Goal: Communication & Community: Answer question/provide support

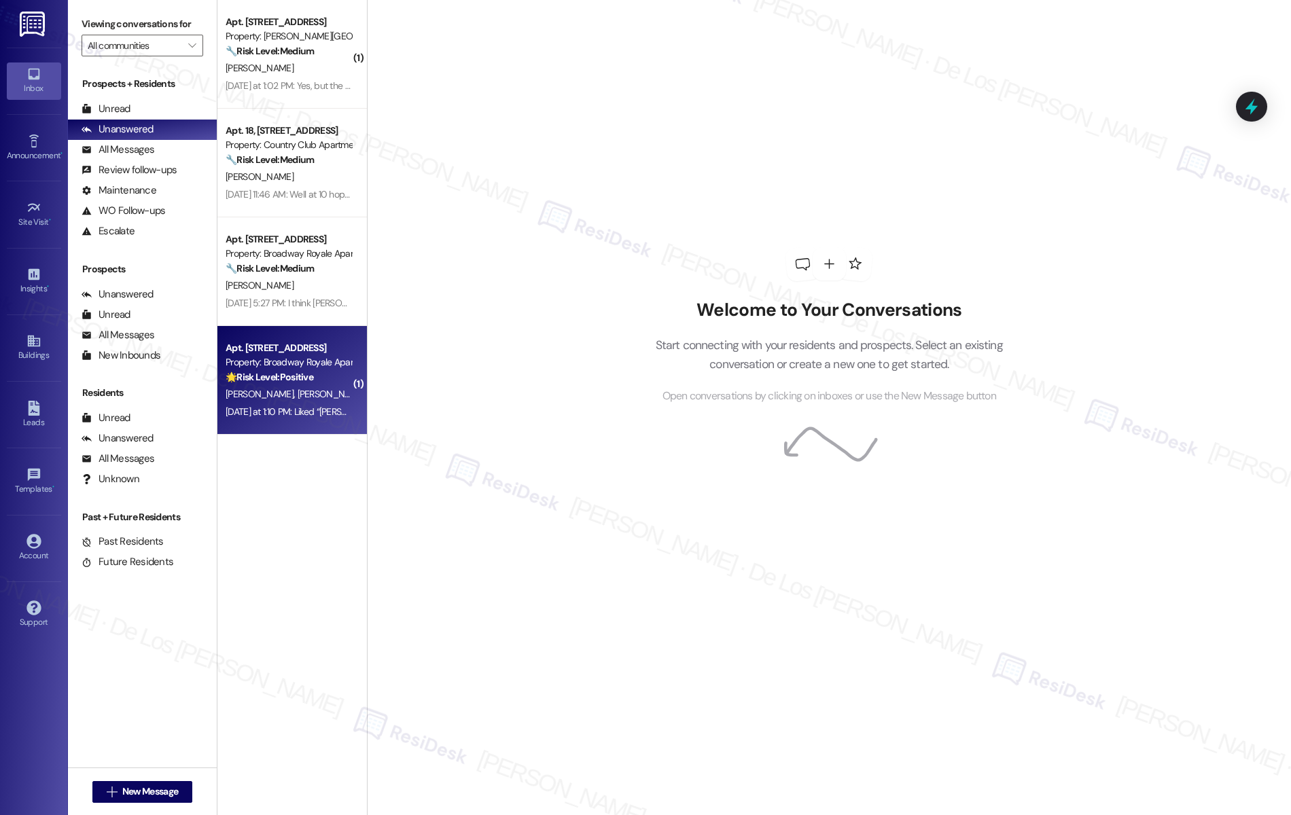
click at [297, 393] on span "[PERSON_NAME]" at bounding box center [331, 394] width 68 height 12
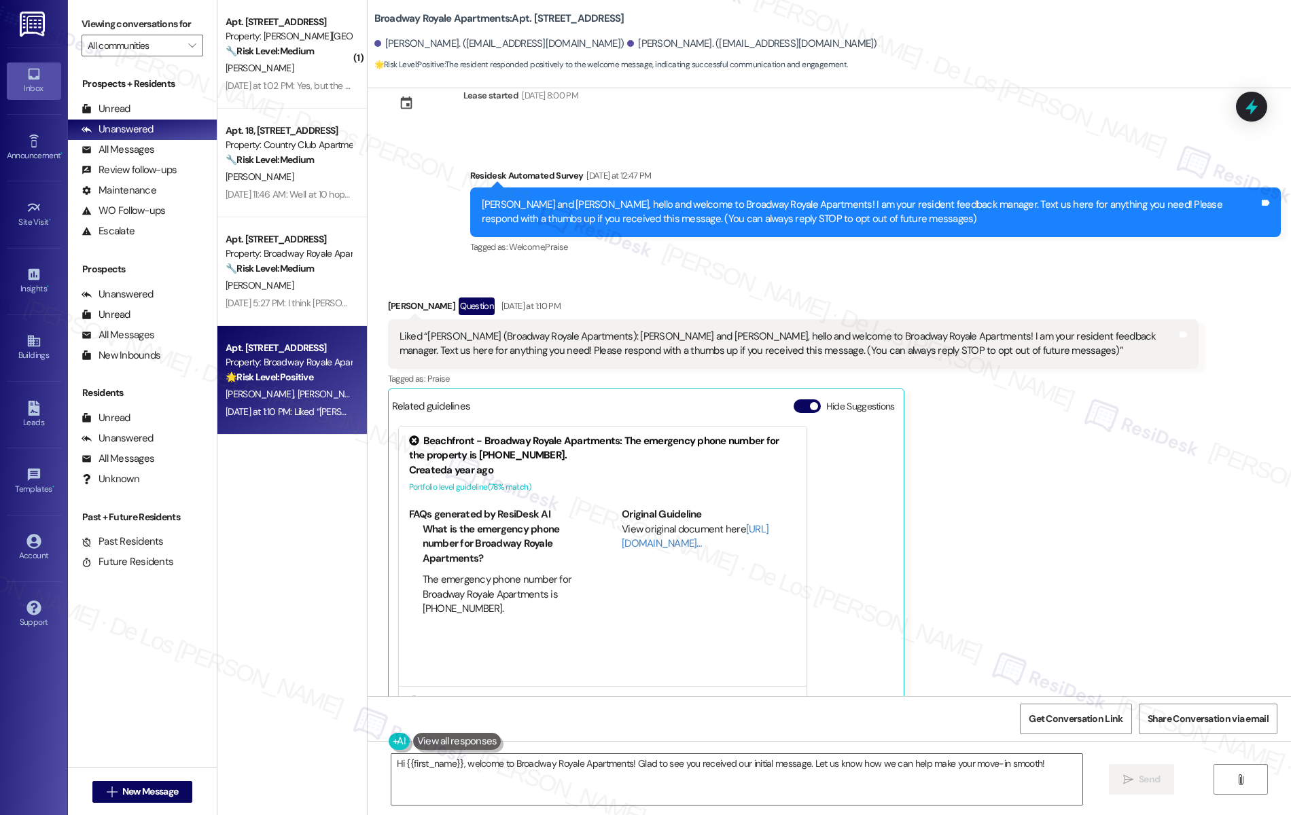
scroll to position [105, 0]
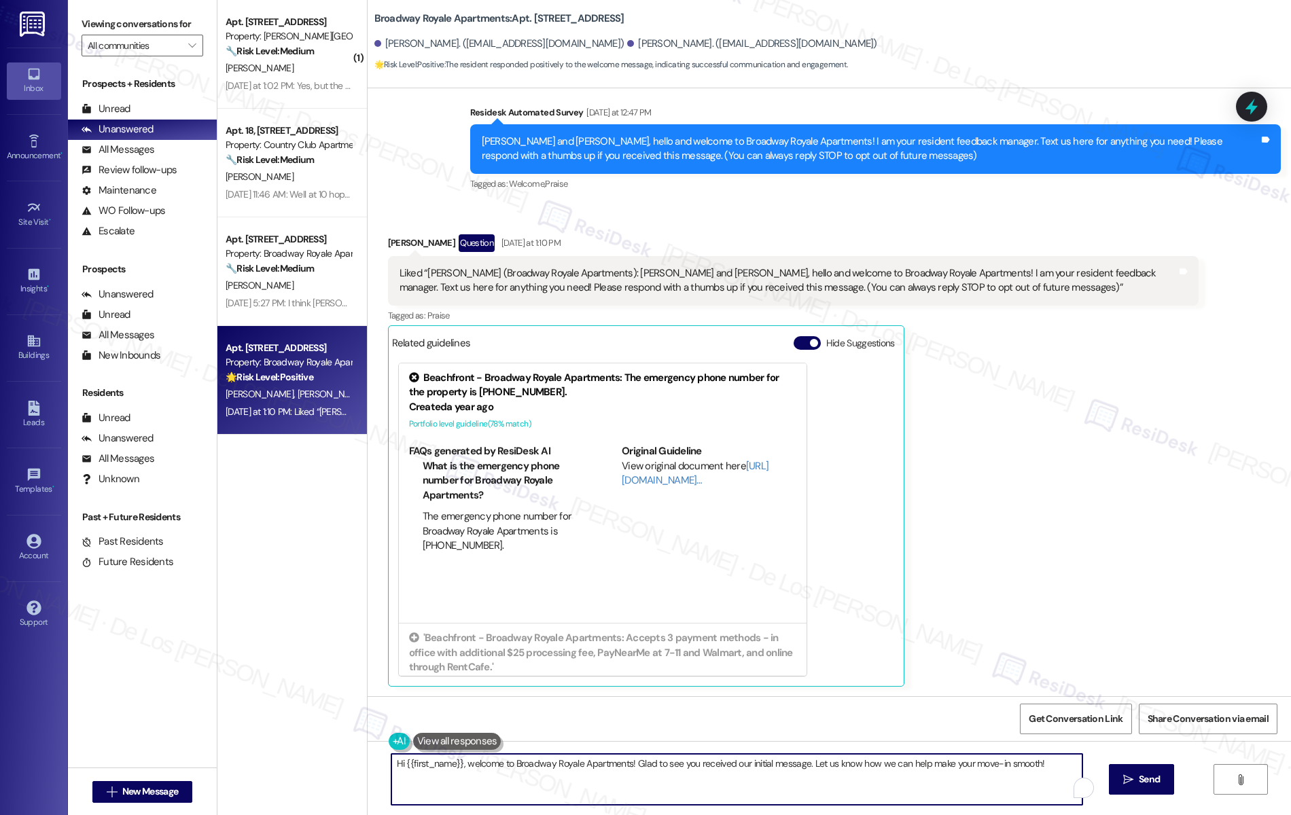
drag, startPoint x: 817, startPoint y: 767, endPoint x: 1043, endPoint y: 770, distance: 225.5
click at [1043, 771] on textarea "Hi {{first_name}}, welcome to Broadway Royale Apartments! Glad to see you recei…" at bounding box center [736, 779] width 691 height 51
click at [1051, 763] on textarea "Hi {{first_name}}, welcome to Broadway Royale Apartments! Glad to see you recei…" at bounding box center [736, 779] width 691 height 51
type textarea "Hi {{first_name}}, welcome to Broadway Royale Apartments! Glad to see you recei…"
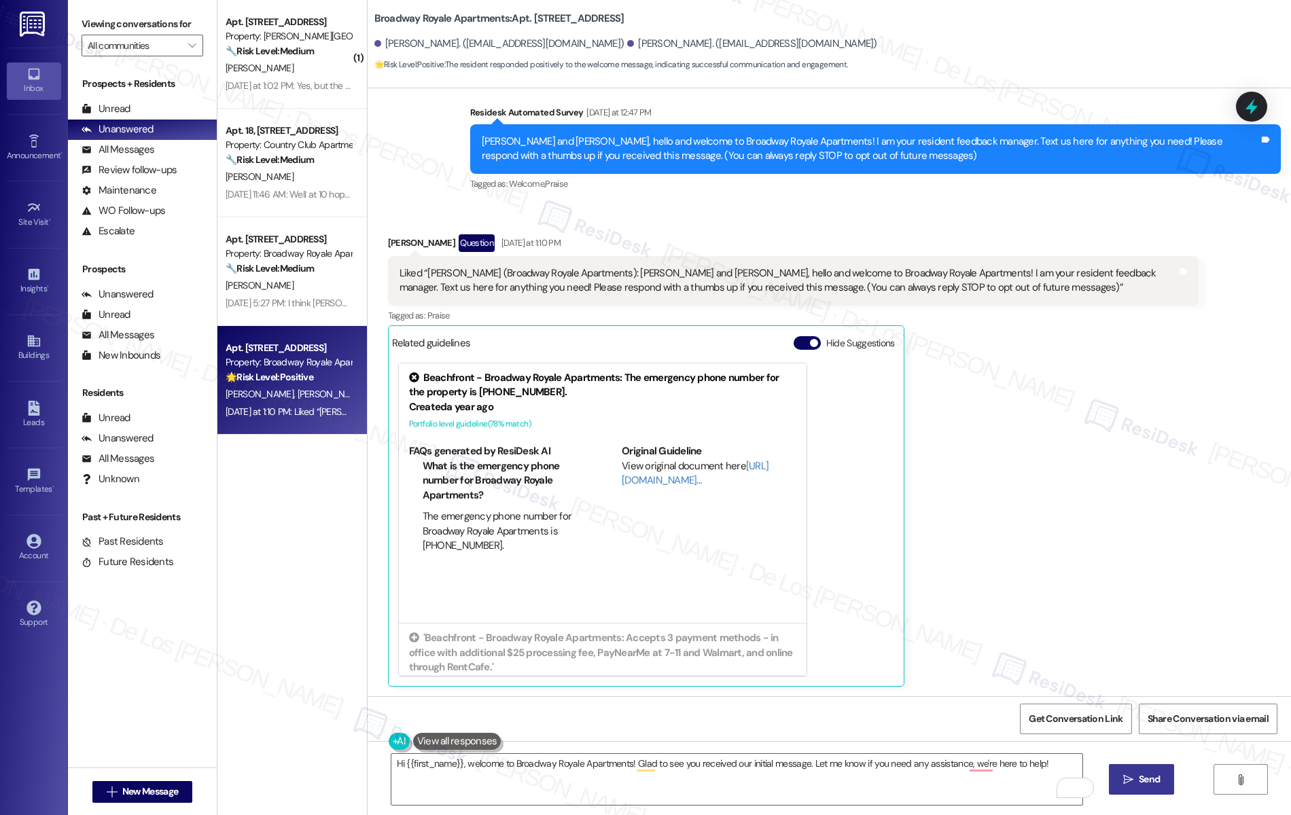
click at [1133, 778] on icon "" at bounding box center [1128, 779] width 10 height 11
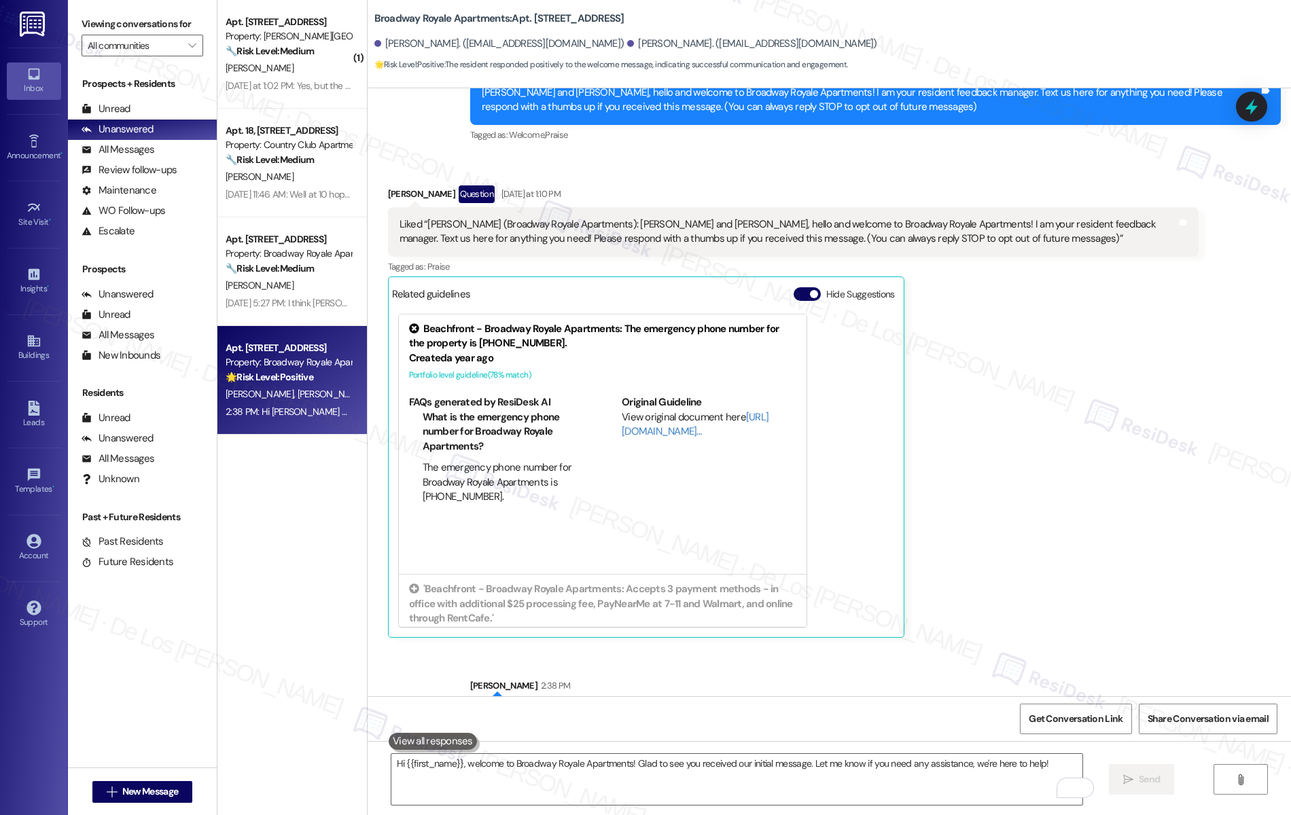
scroll to position [200, 0]
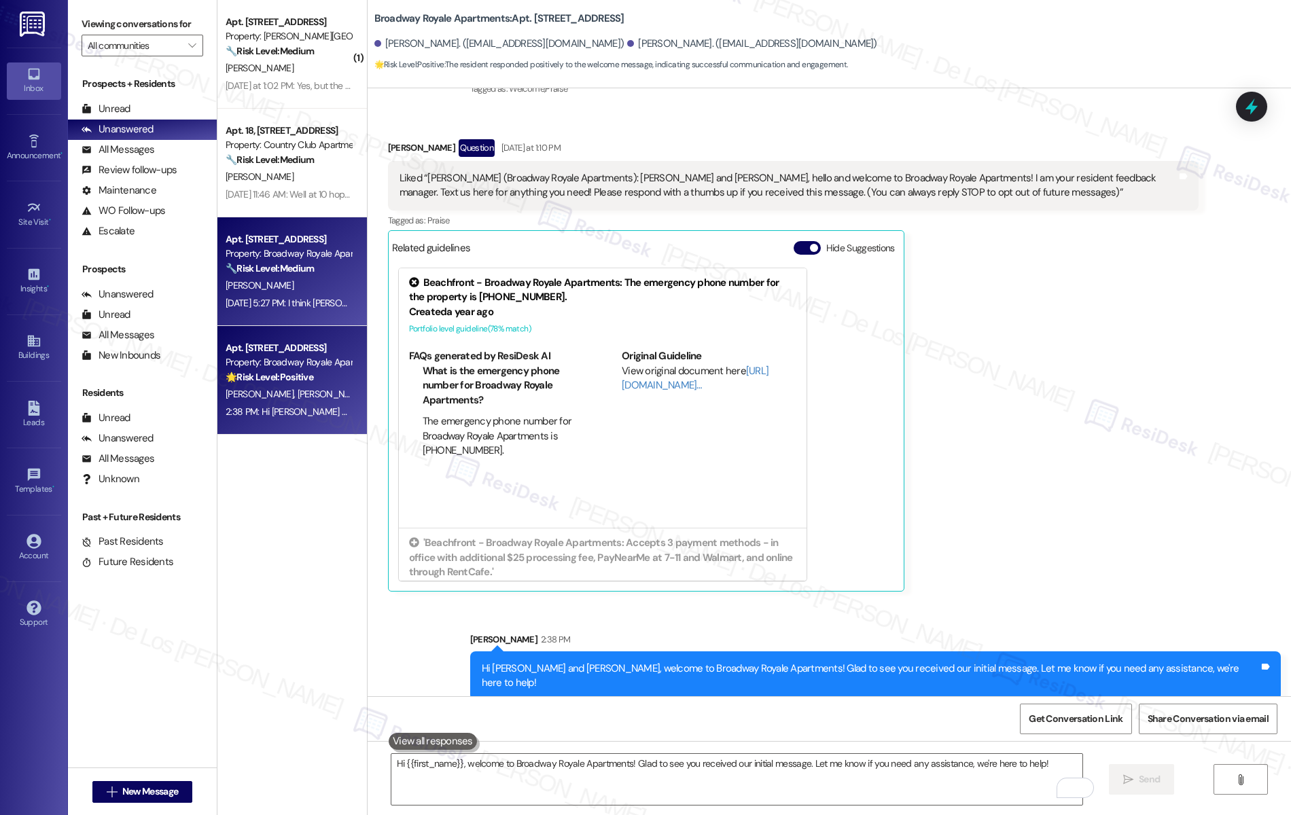
click at [323, 296] on div "[DATE] 5:27 PM: I think [PERSON_NAME] fixed it. Lid is a little bend but covere…" at bounding box center [288, 303] width 128 height 17
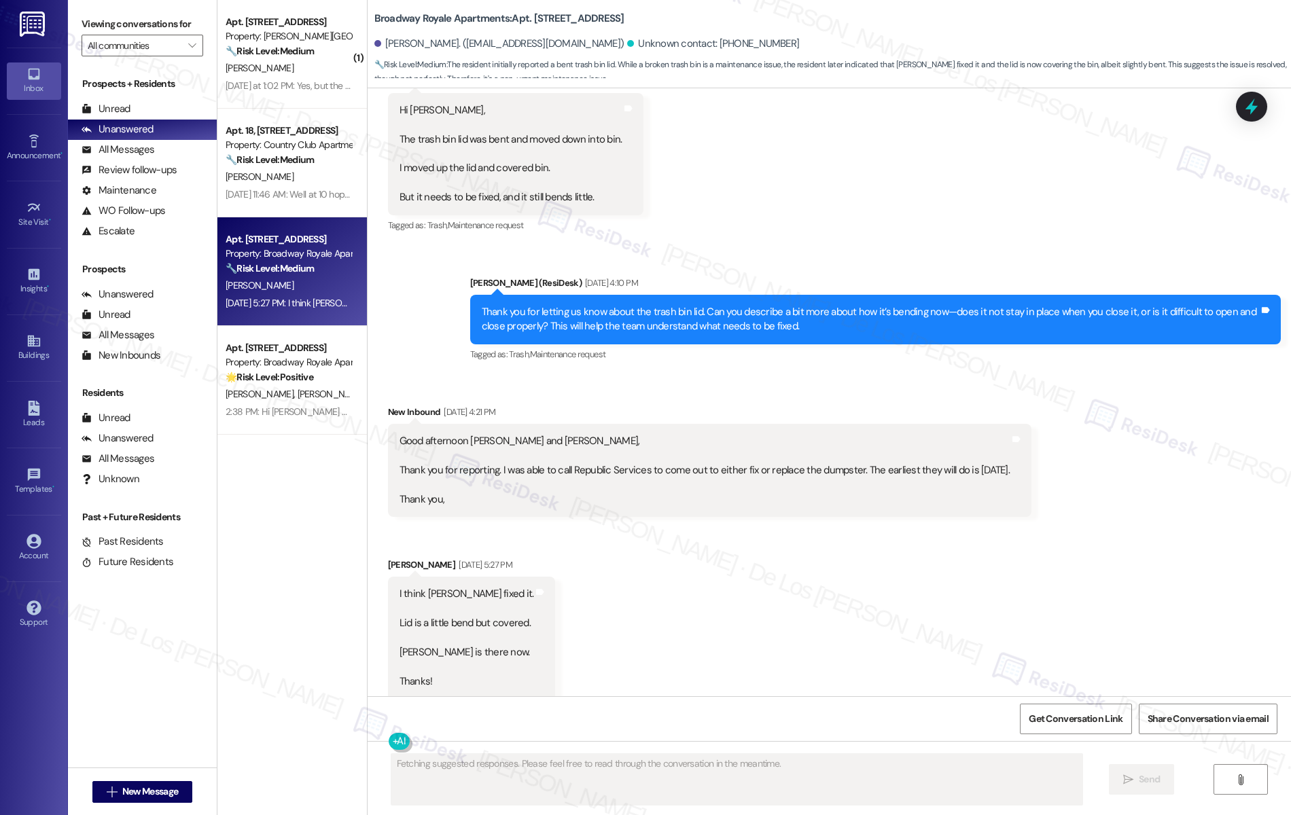
scroll to position [628, 0]
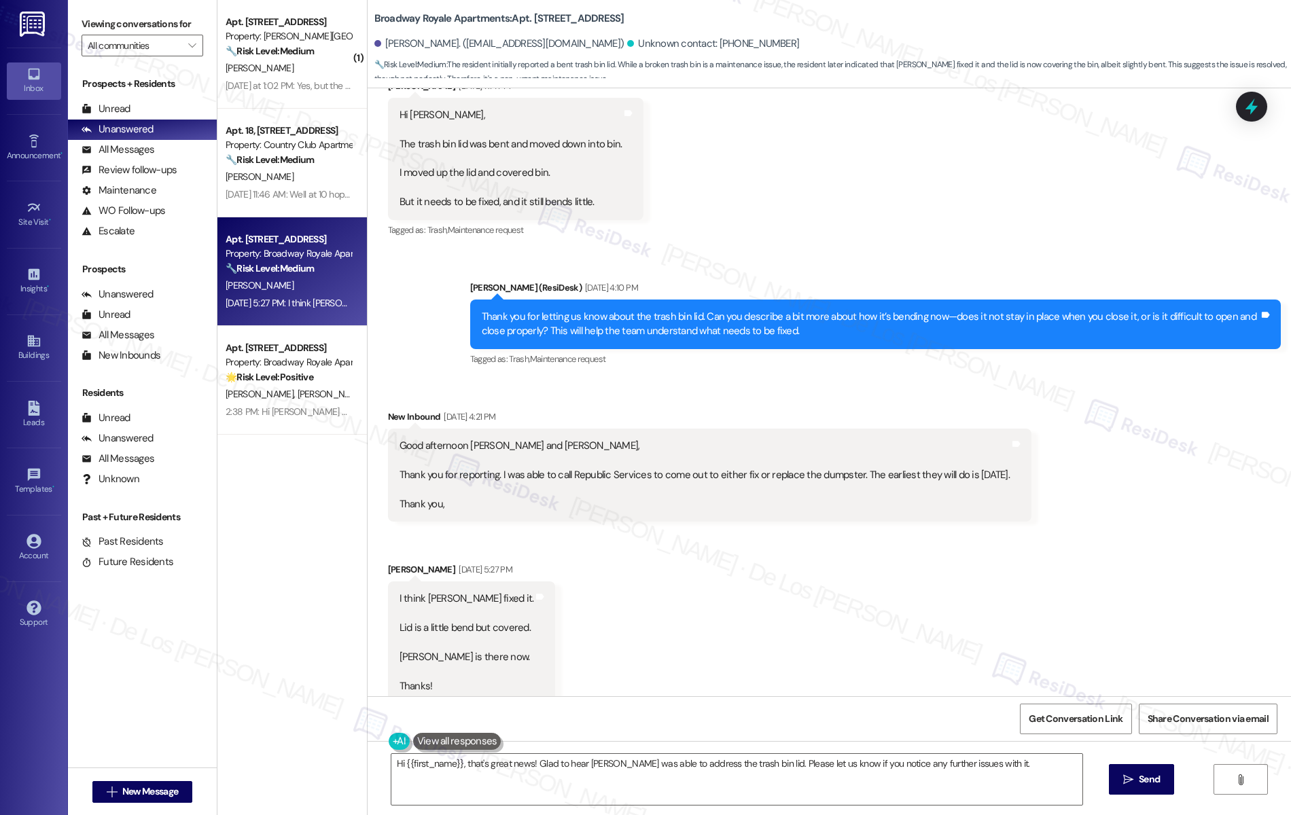
drag, startPoint x: 630, startPoint y: 313, endPoint x: 823, endPoint y: 337, distance: 194.4
click at [823, 337] on div "Thank you for letting us know about the trash bin lid. Can you describe a bit m…" at bounding box center [870, 324] width 777 height 29
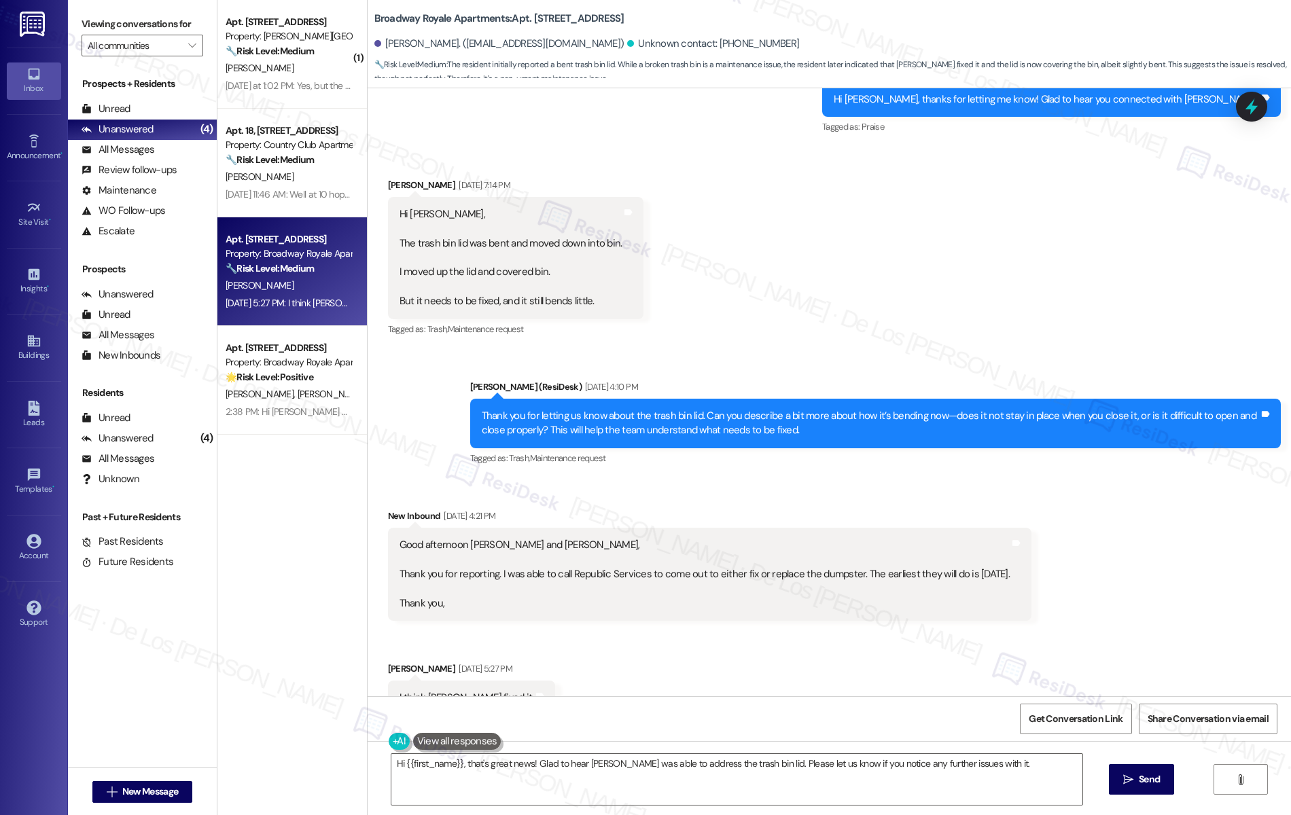
scroll to position [299, 0]
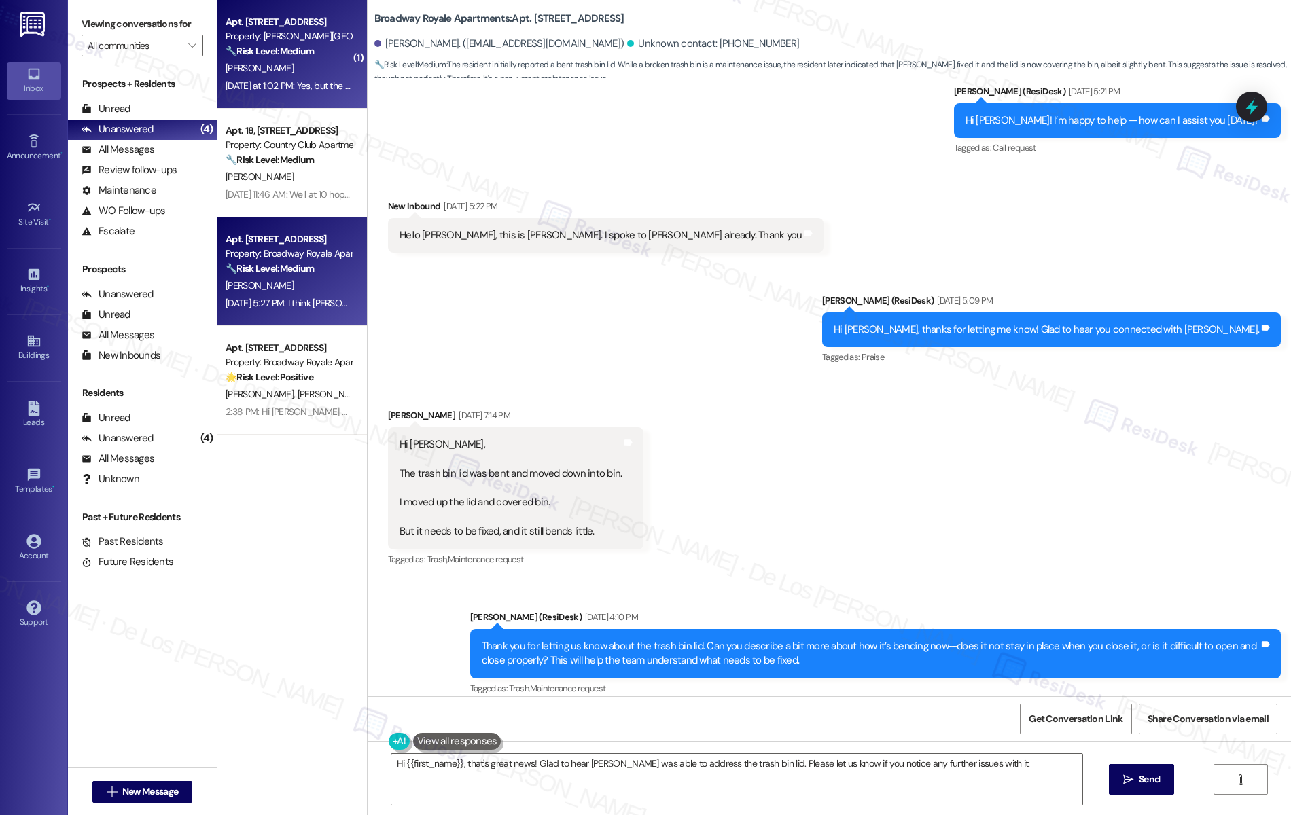
click at [291, 77] on div "[DATE] at 1:02 PM: Yes, but the roaches issue still not resolve. [DATE] at 1:02…" at bounding box center [288, 85] width 128 height 17
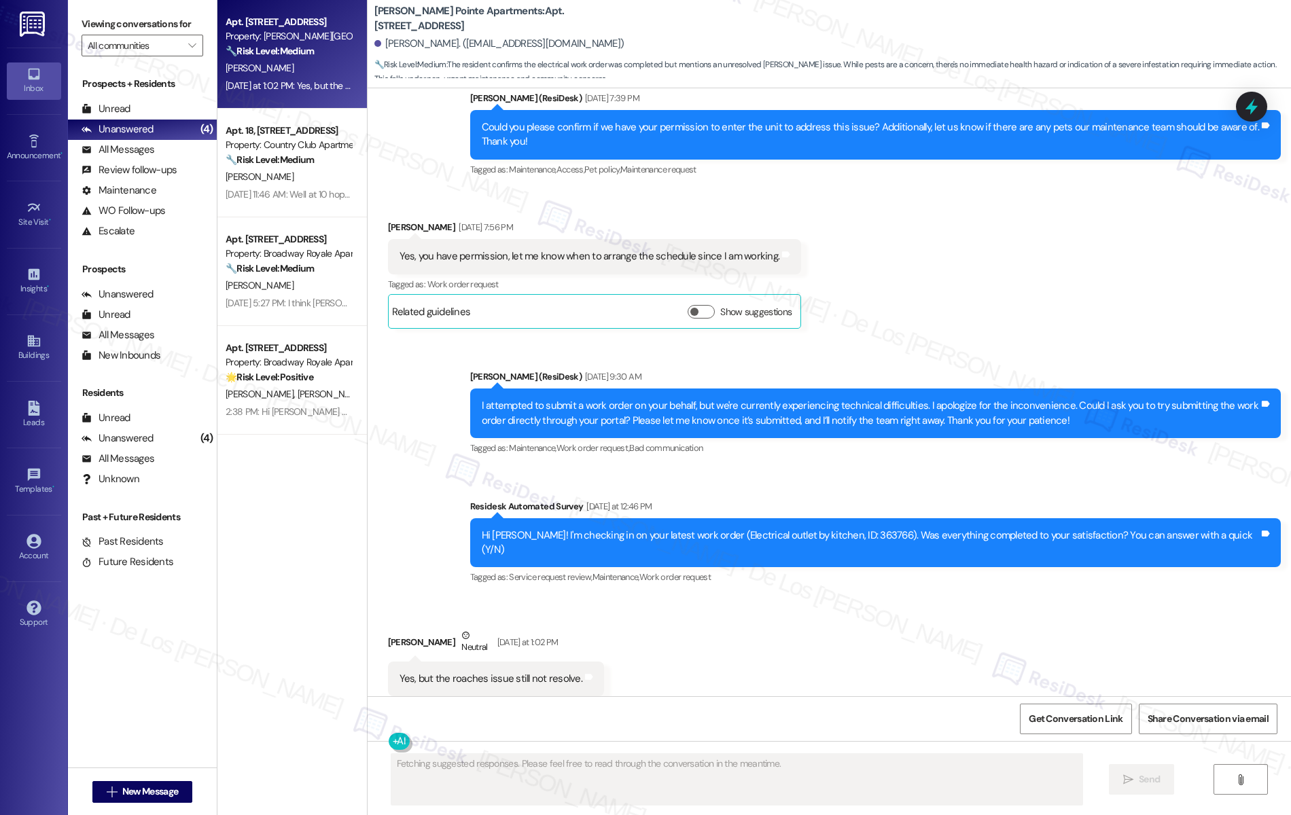
scroll to position [724, 0]
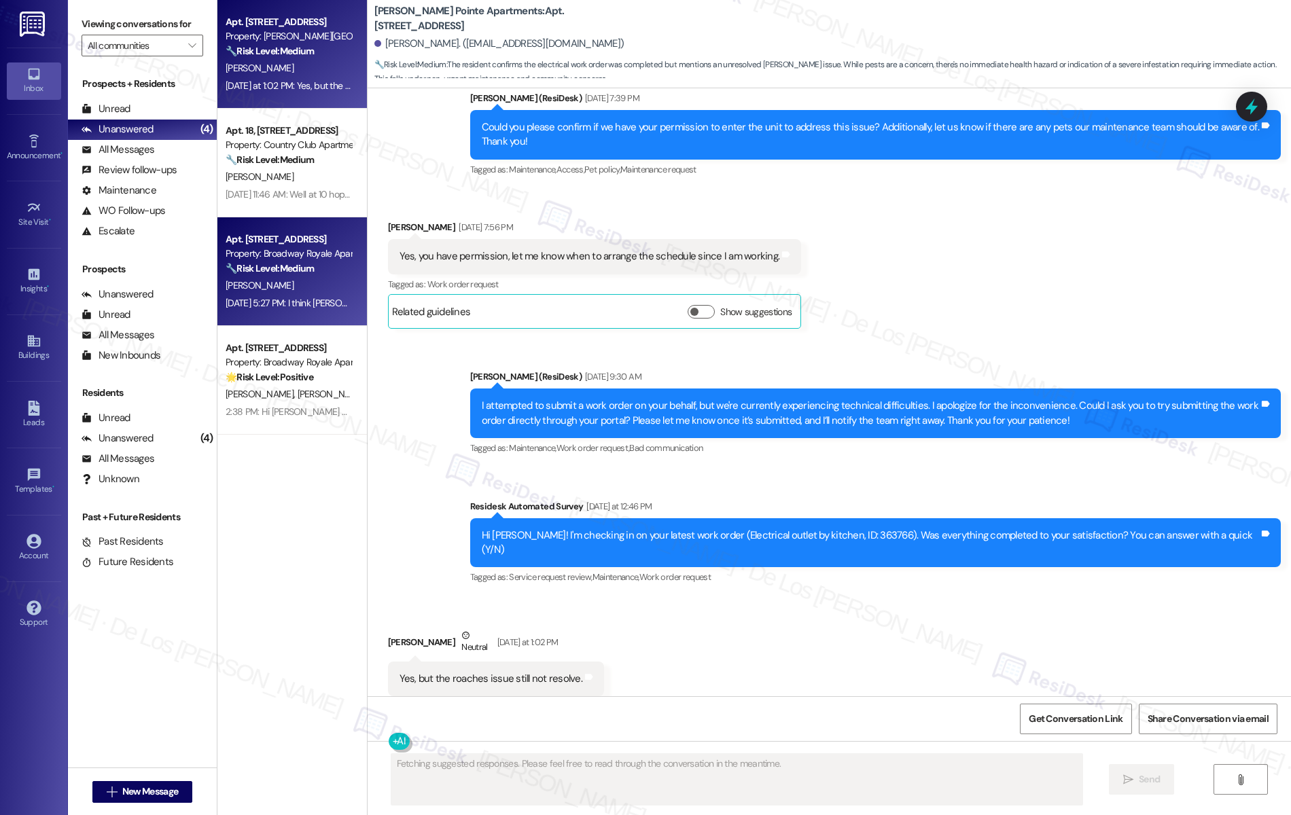
click at [249, 312] on div "Apt. [STREET_ADDRESS] Property: Broadway Royale Apartments 🔧 Risk Level: Medium…" at bounding box center [291, 271] width 149 height 109
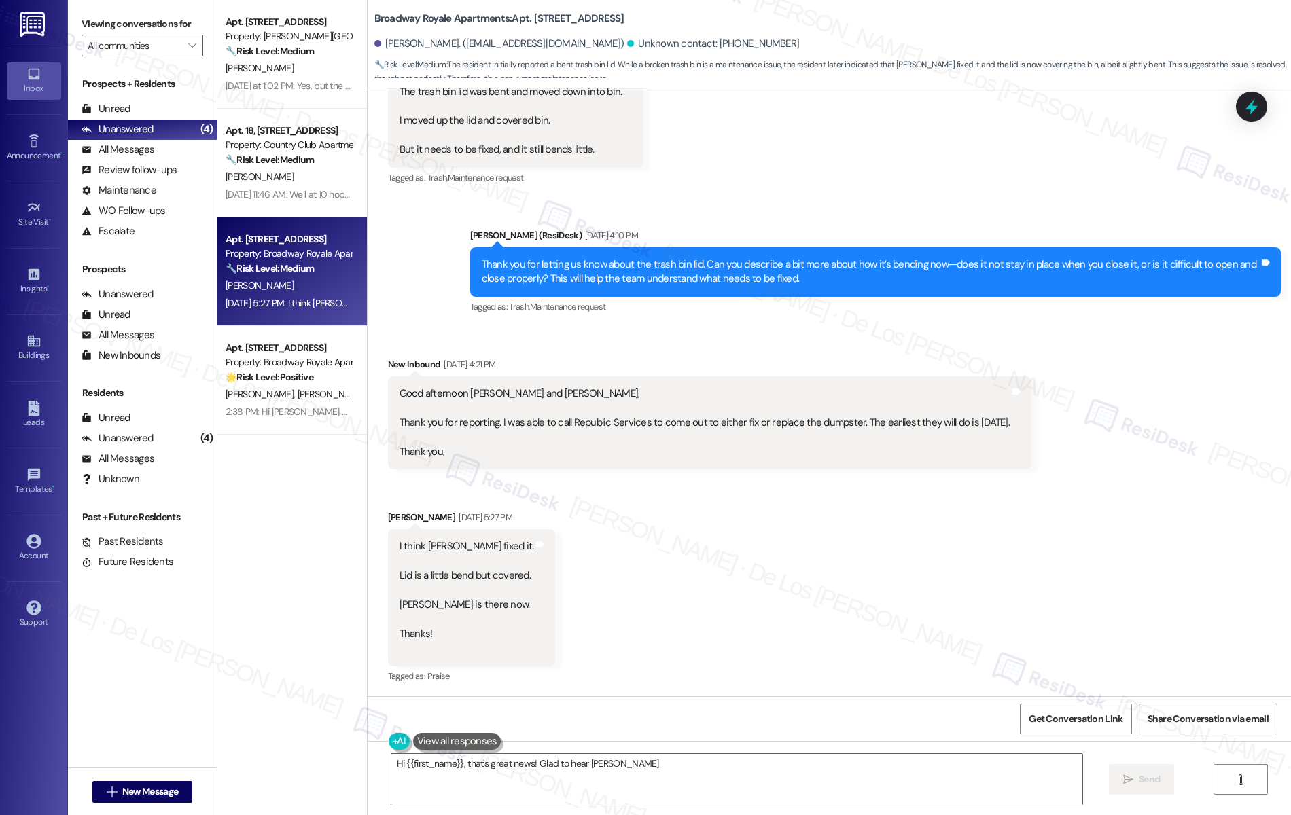
scroll to position [681, 0]
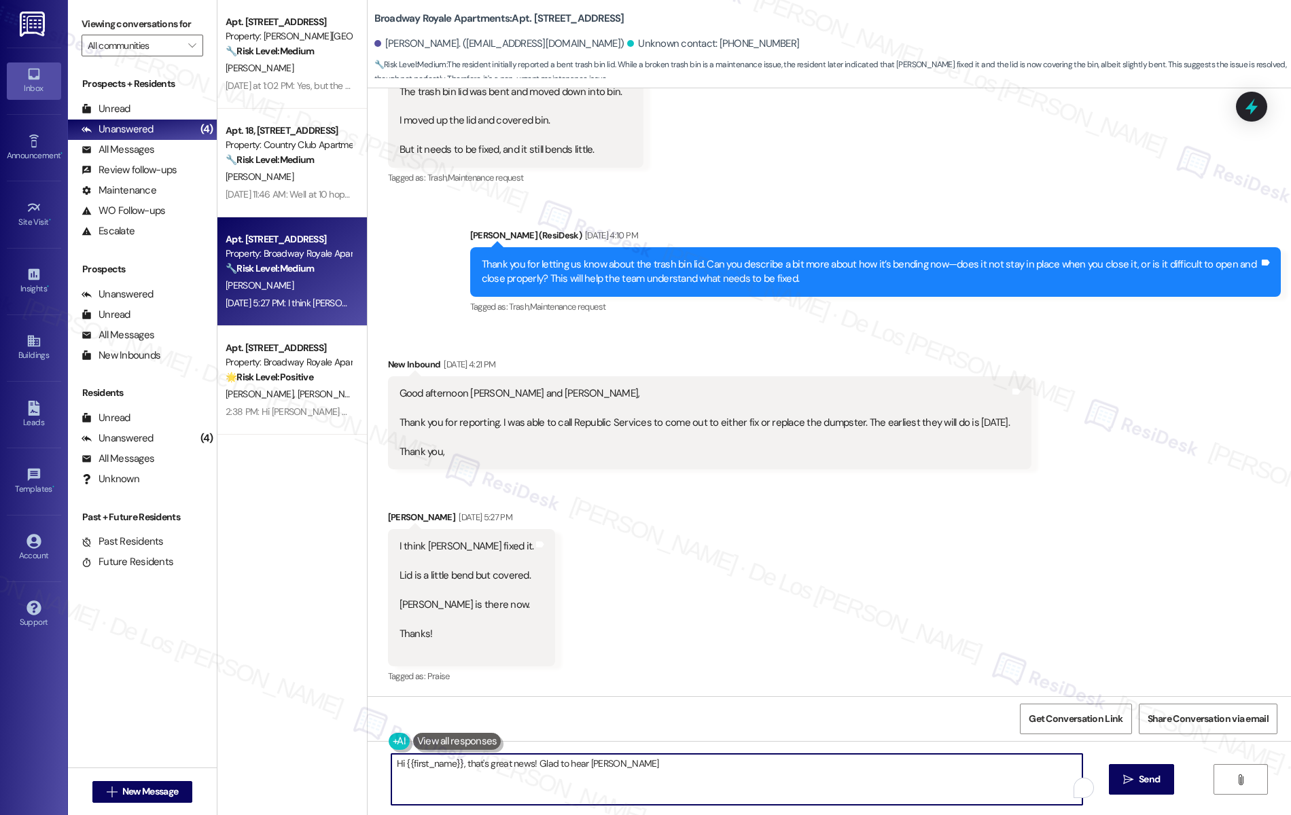
drag, startPoint x: 458, startPoint y: 763, endPoint x: 308, endPoint y: 738, distance: 152.8
click at [308, 738] on div "Apt. [STREET_ADDRESS] Property: [PERSON_NAME] Pointe Apartments 🔧 Risk Level: M…" at bounding box center [753, 407] width 1073 height 815
click at [453, 763] on textarea "That's great news! Glad to hear [PERSON_NAME] was able to address the trash bin…" at bounding box center [736, 779] width 691 height 51
click at [956, 772] on textarea "That's great news! Glad to hear [PERSON_NAME] was able to address the trash bin…" at bounding box center [736, 779] width 691 height 51
click at [391, 763] on textarea "That's great news! Glad to hear [PERSON_NAME] was able to address the trash bin…" at bounding box center [736, 779] width 691 height 51
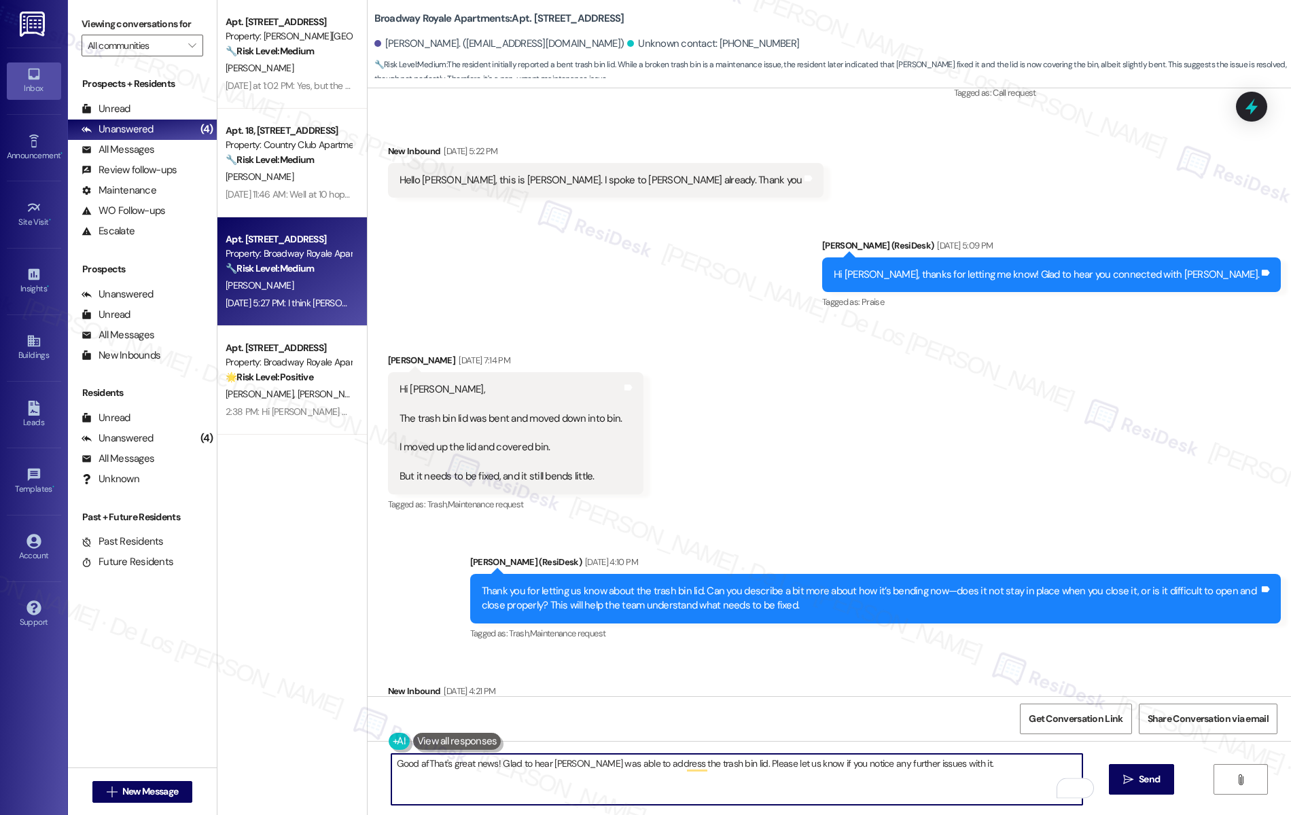
scroll to position [334, 0]
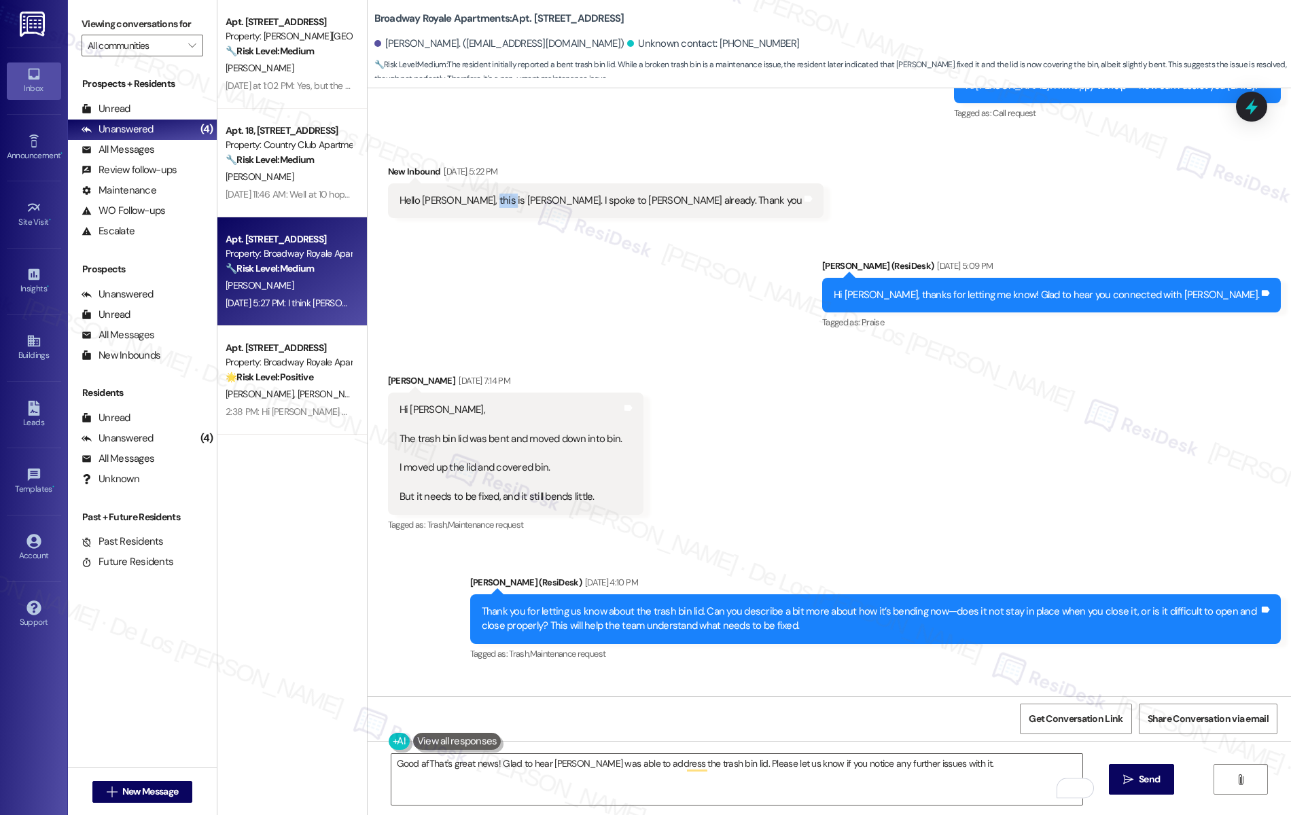
drag, startPoint x: 483, startPoint y: 200, endPoint x: 465, endPoint y: 203, distance: 17.9
click at [465, 203] on div "Hello [PERSON_NAME], this is [PERSON_NAME]. I spoke to [PERSON_NAME] already. T…" at bounding box center [600, 201] width 403 height 14
copy div "[PERSON_NAME]"
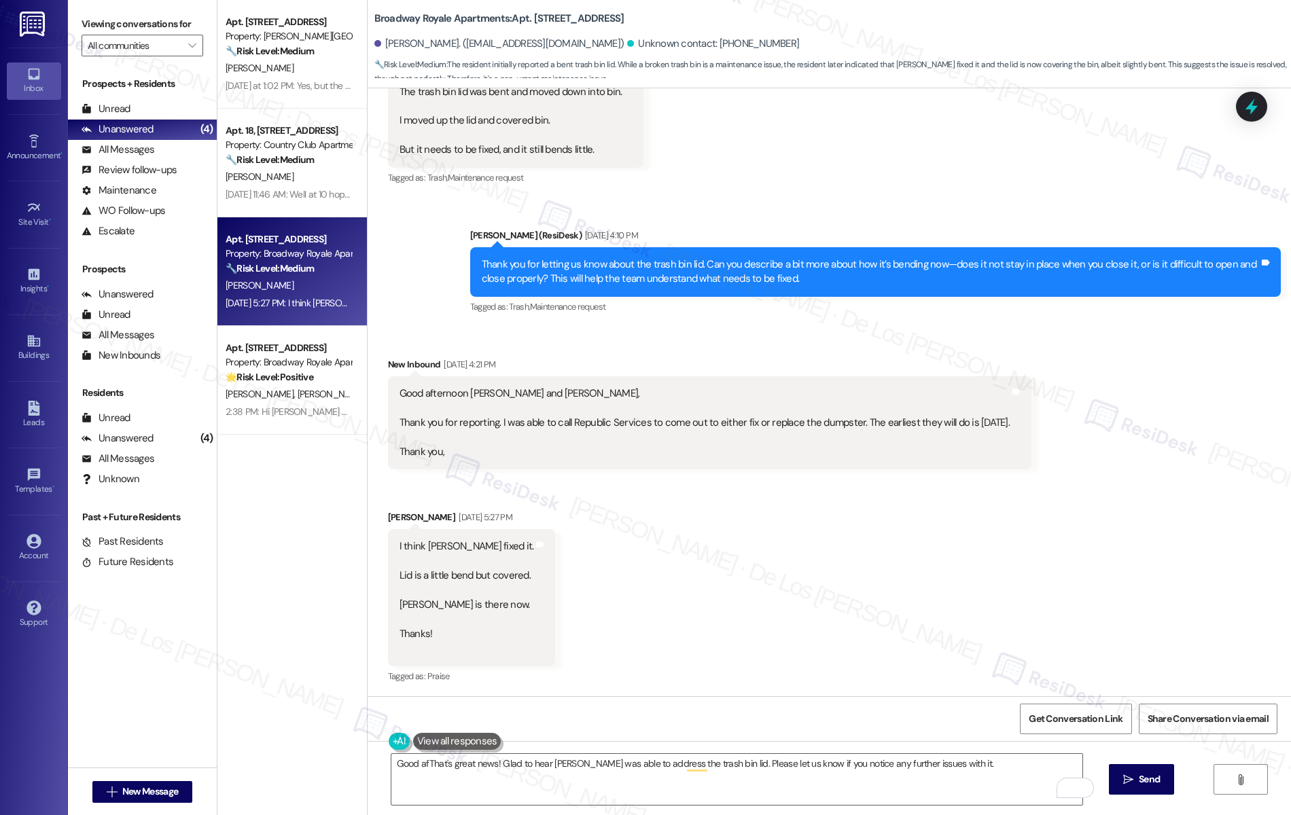
scroll to position [681, 0]
click at [418, 765] on textarea "Good afThat's great news! Glad to hear [PERSON_NAME] was able to address the tr…" at bounding box center [736, 779] width 691 height 51
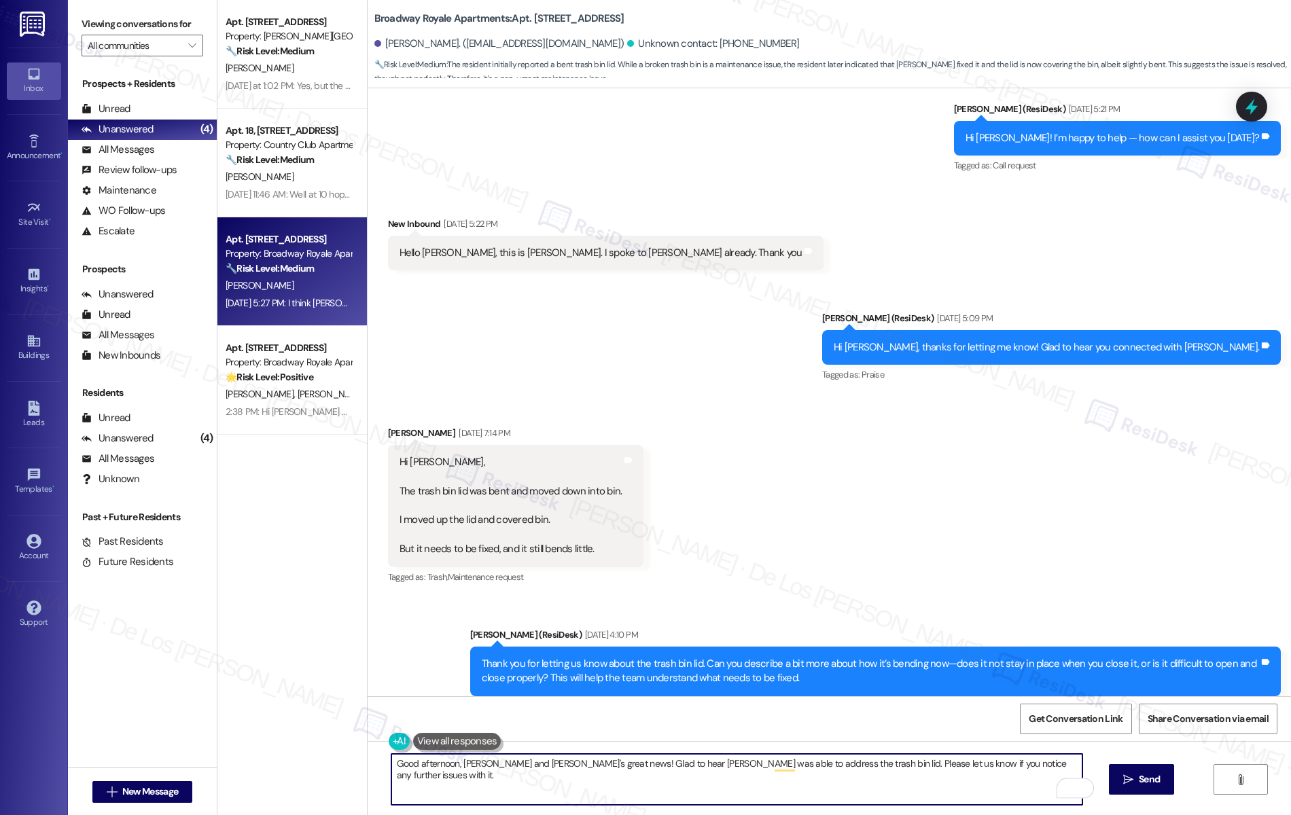
scroll to position [266, 0]
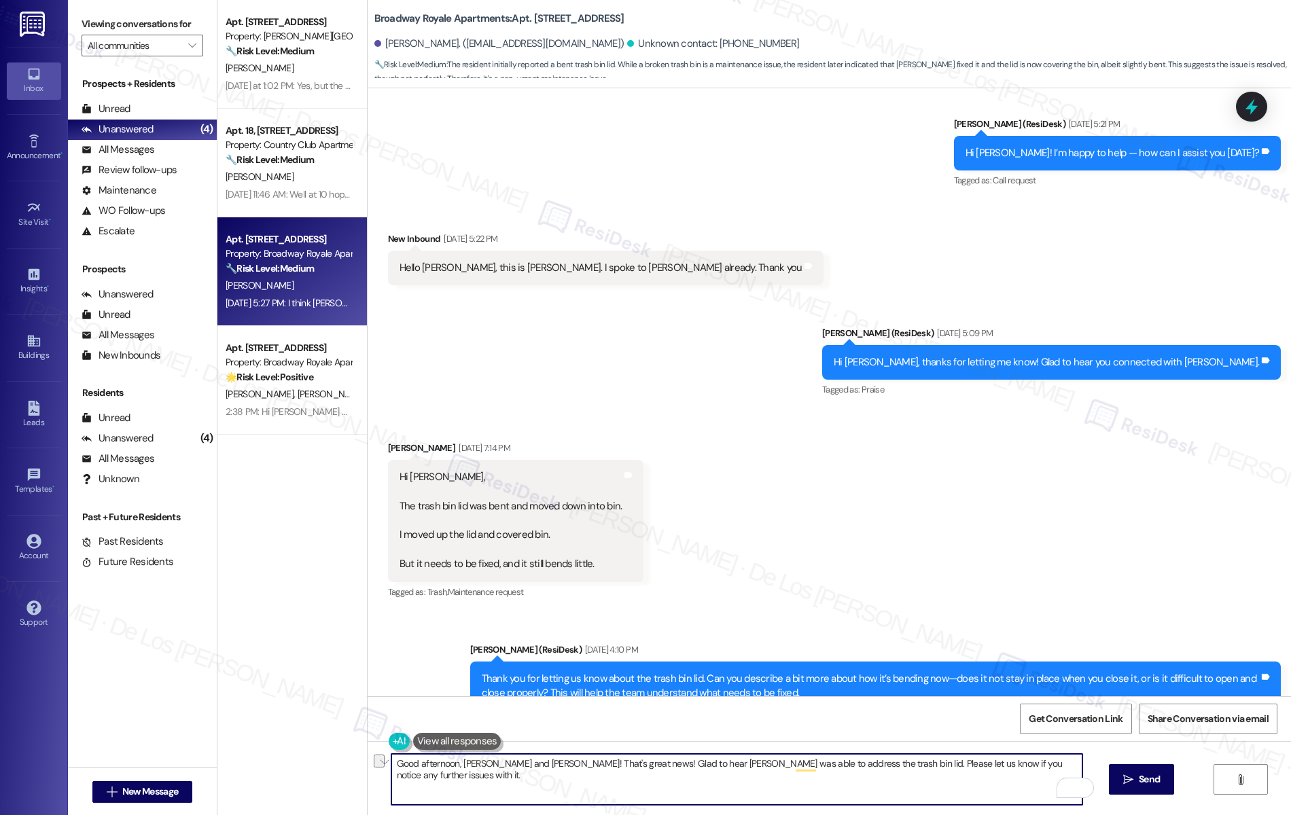
drag, startPoint x: 594, startPoint y: 760, endPoint x: 597, endPoint y: 745, distance: 15.2
click at [542, 762] on textarea "Good afternoon, [PERSON_NAME] and [PERSON_NAME]! That's great news! Glad to hea…" at bounding box center [736, 779] width 691 height 51
click at [803, 765] on textarea "Good afternoon, [PERSON_NAME] and [PERSON_NAME]! Thanks for the update! Glad to…" at bounding box center [736, 779] width 691 height 51
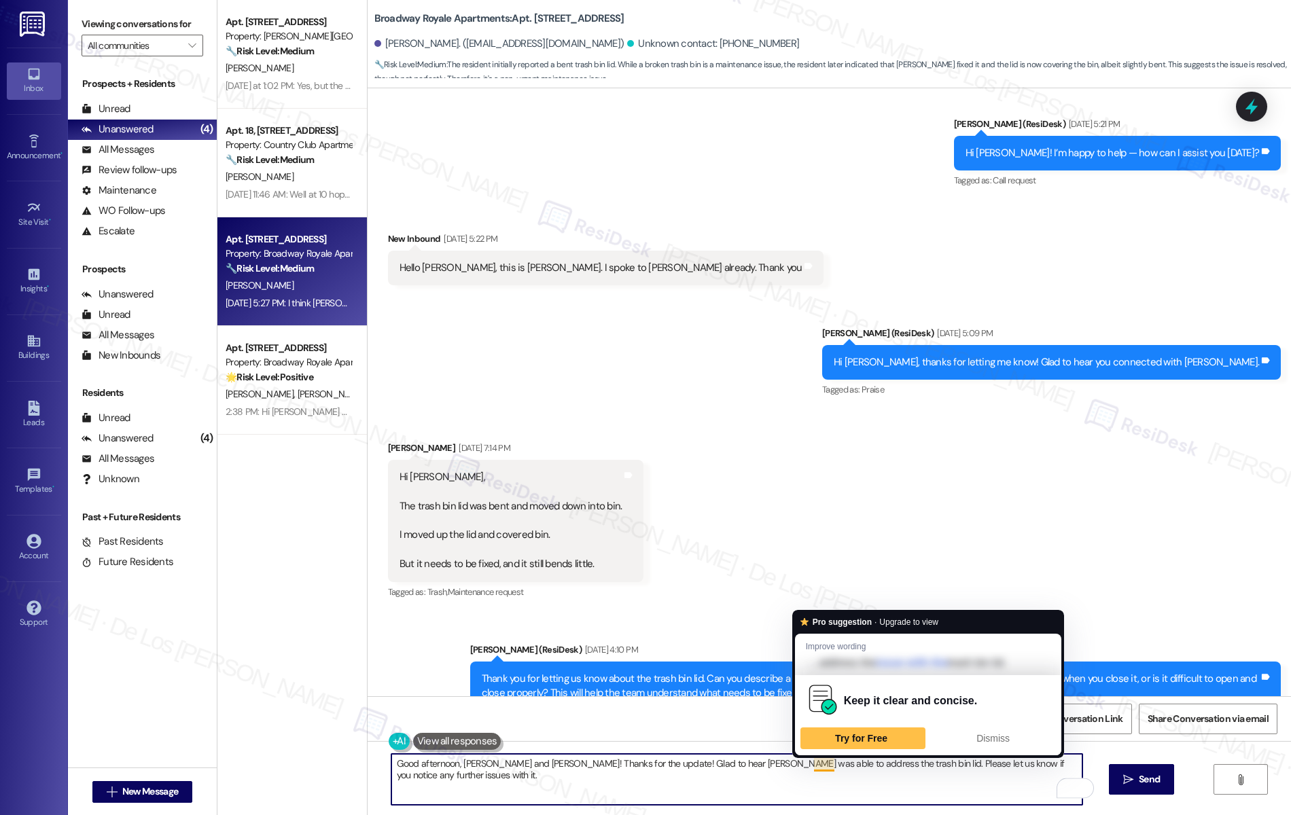
click at [861, 768] on textarea "Good afternoon, [PERSON_NAME] and [PERSON_NAME]! Thanks for the update! Glad to…" at bounding box center [736, 779] width 691 height 51
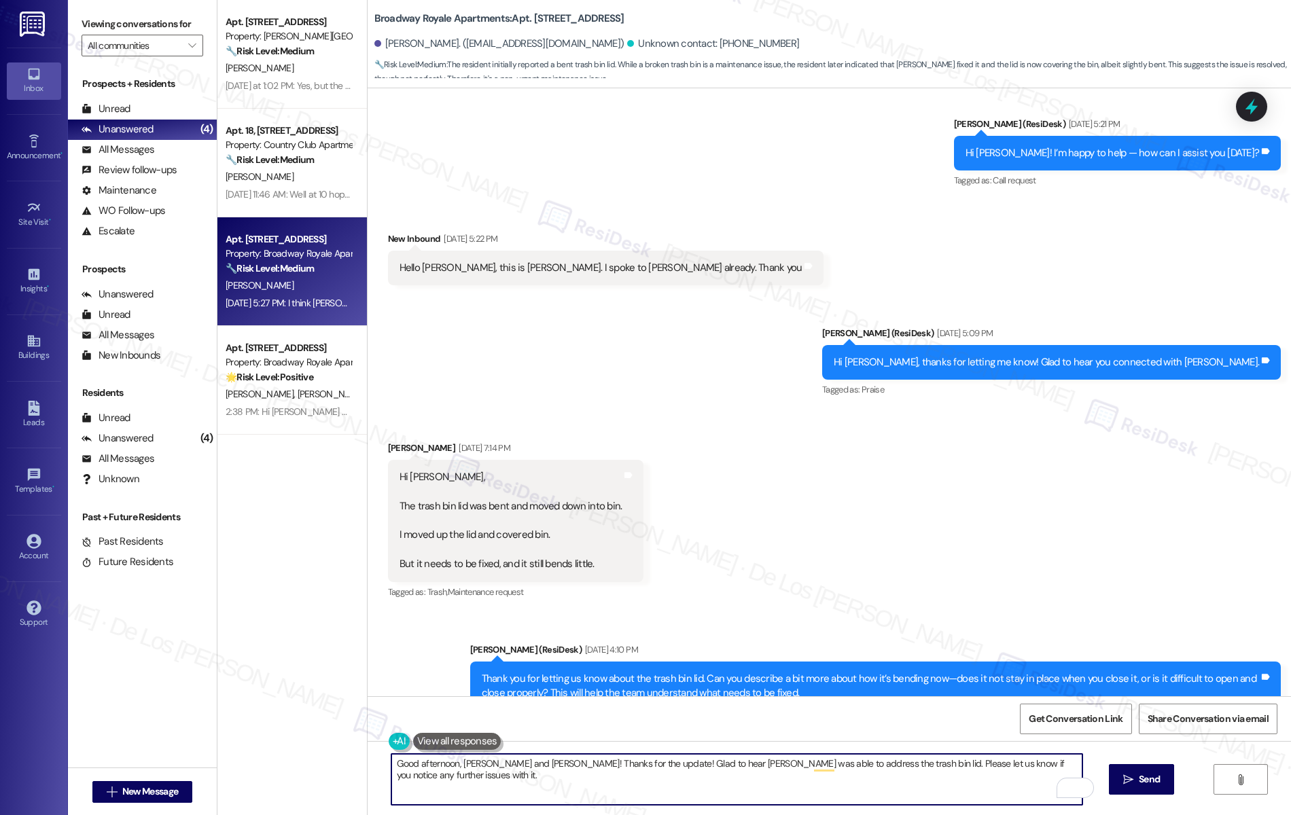
scroll to position [681, 0]
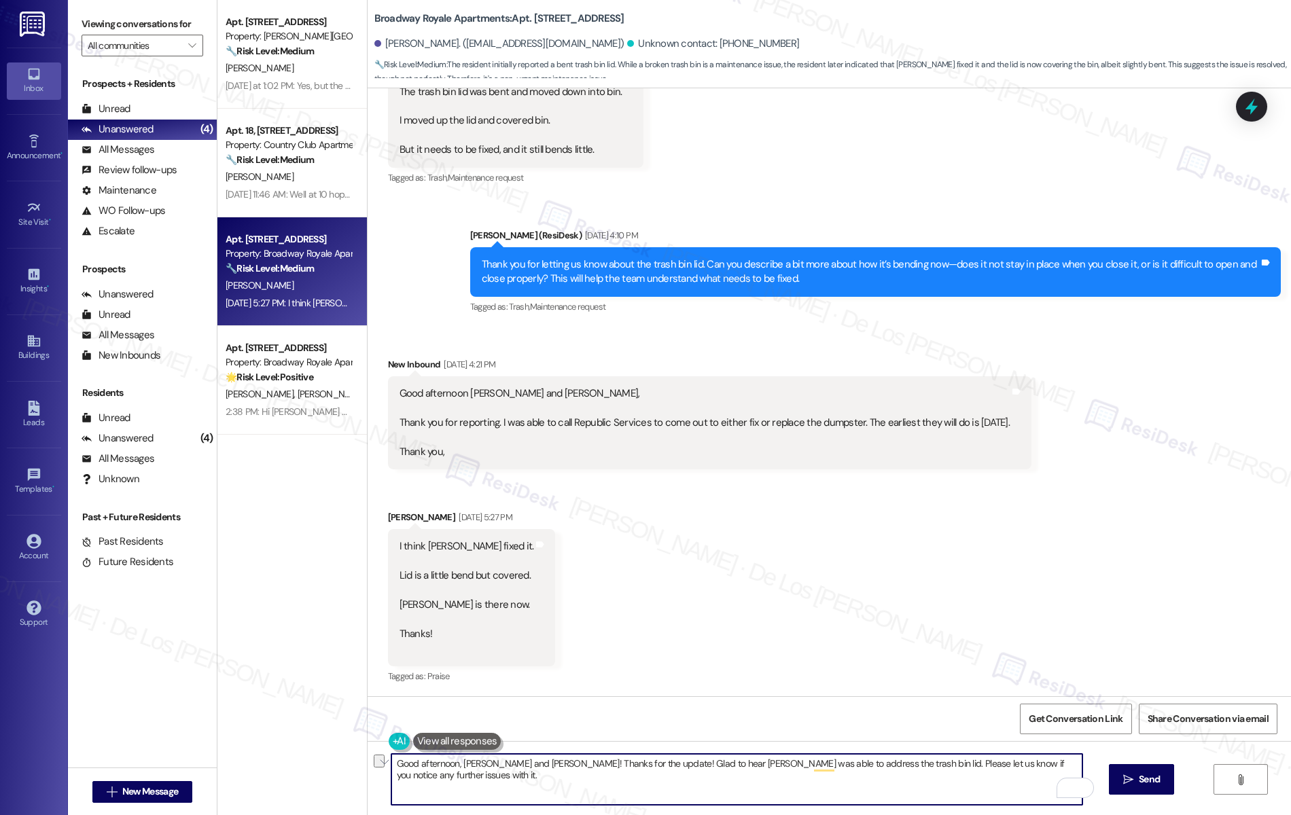
drag, startPoint x: 617, startPoint y: 765, endPoint x: 1053, endPoint y: 798, distance: 436.7
click at [1053, 798] on textarea "Good afternoon, [PERSON_NAME] and [PERSON_NAME]! Thanks for the update! Glad to…" at bounding box center [736, 779] width 691 height 51
click at [1159, 780] on span "Send" at bounding box center [1148, 779] width 21 height 14
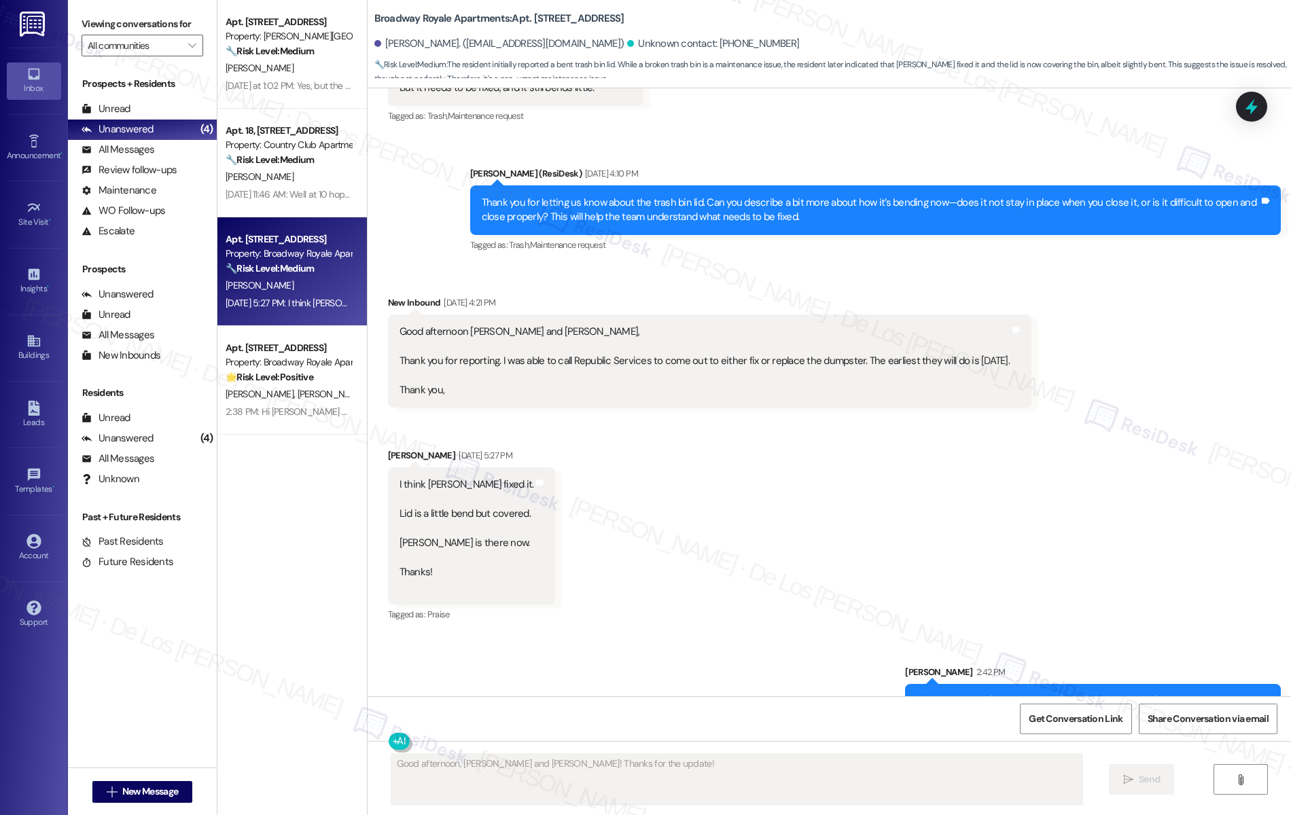
scroll to position [776, 0]
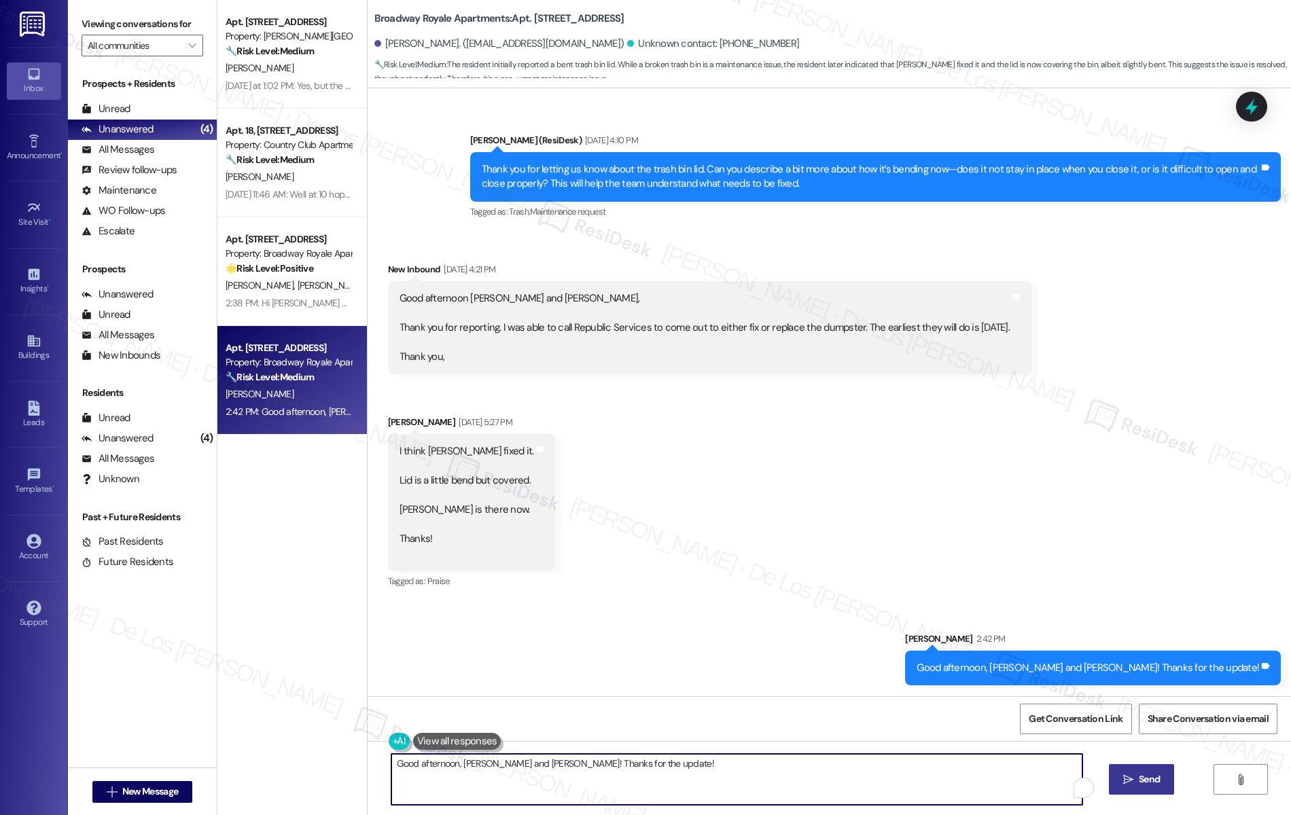
click at [606, 776] on textarea "Hi {{first_name}}, thanks for the update! Glad to hear [PERSON_NAME] was able t…" at bounding box center [736, 779] width 691 height 51
click at [607, 776] on textarea "Hi {{first_name}}, thanks for the update! Glad to hear [PERSON_NAME] was able t…" at bounding box center [736, 779] width 691 height 51
paste textarea "Glad to hear [PERSON_NAME] was able to address the trash bin lid. Please let us…"
click at [391, 762] on textarea "Glad to hear [PERSON_NAME] was able to address the trash bin lid. Please let us…" at bounding box center [736, 779] width 691 height 51
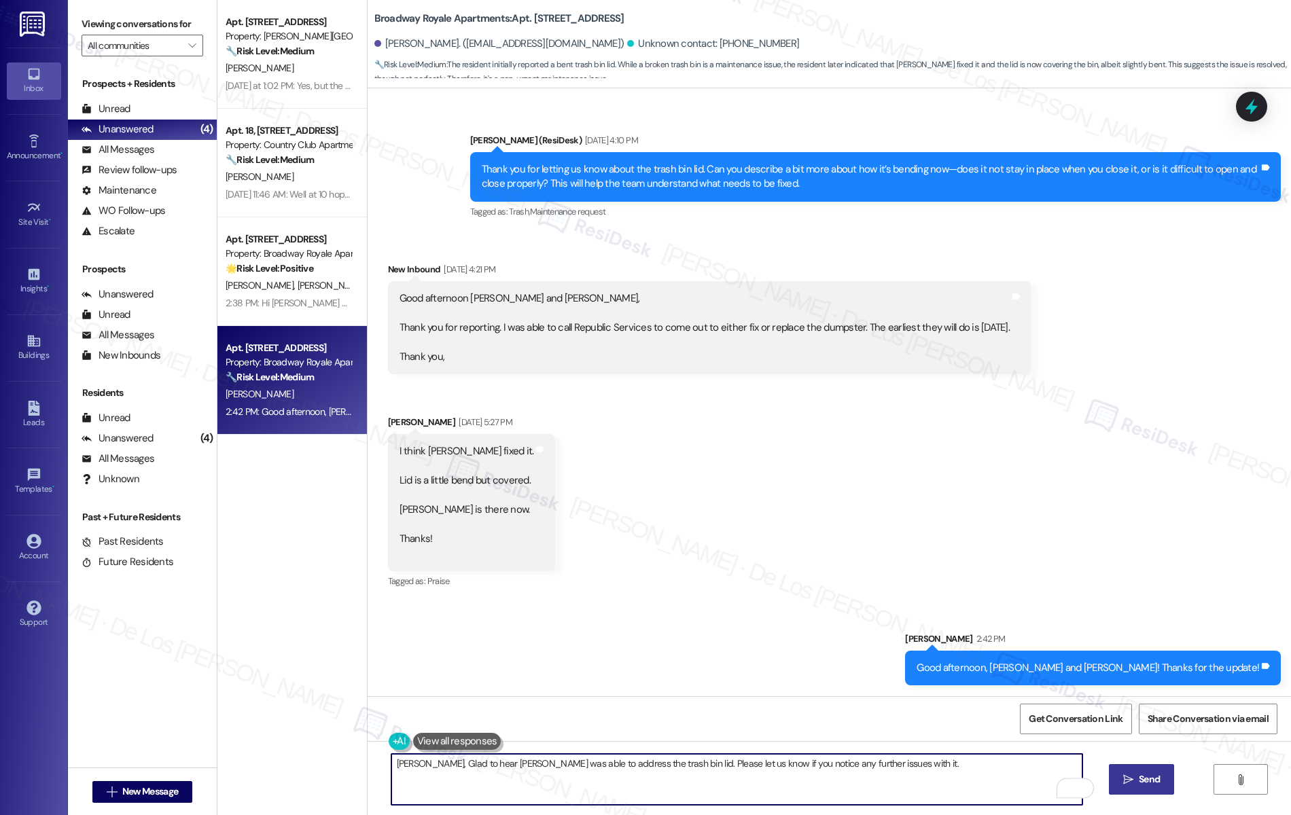
click at [888, 768] on textarea "[PERSON_NAME], Glad to hear [PERSON_NAME] was able to address the trash bin lid…" at bounding box center [736, 779] width 691 height 51
type textarea "[PERSON_NAME], Glad to hear [PERSON_NAME] was able to address the trash bin lid…"
click at [1159, 783] on span "Send" at bounding box center [1148, 779] width 21 height 14
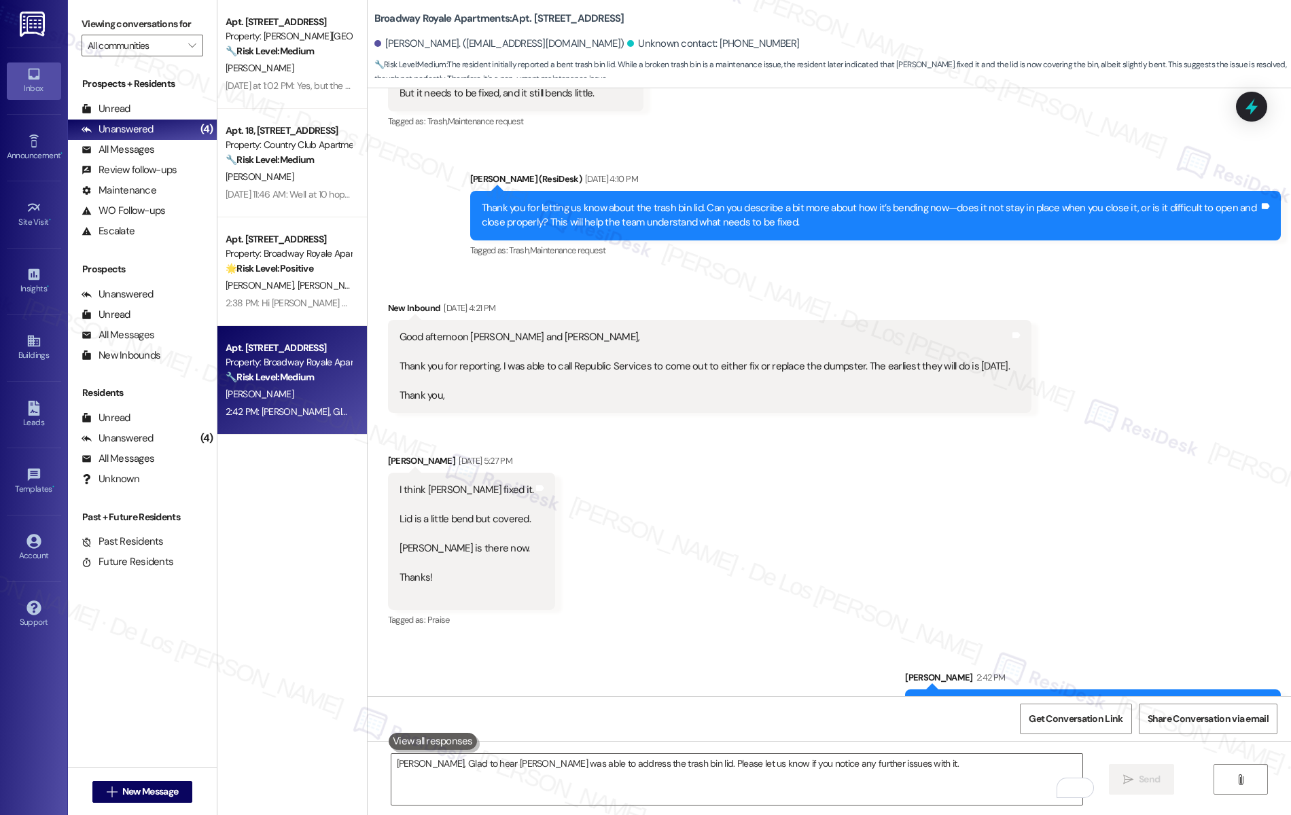
scroll to position [662, 0]
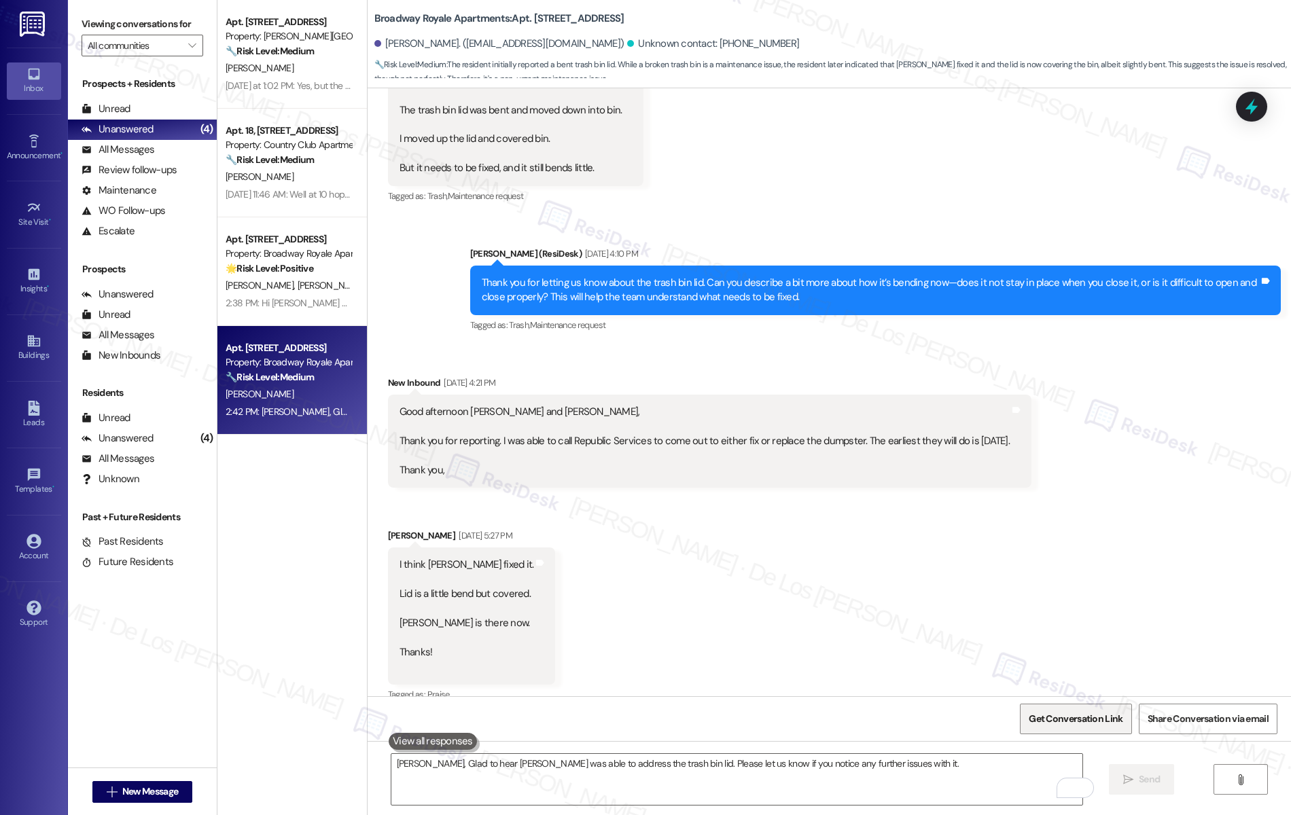
click at [1087, 708] on span "Get Conversation Link" at bounding box center [1075, 718] width 99 height 29
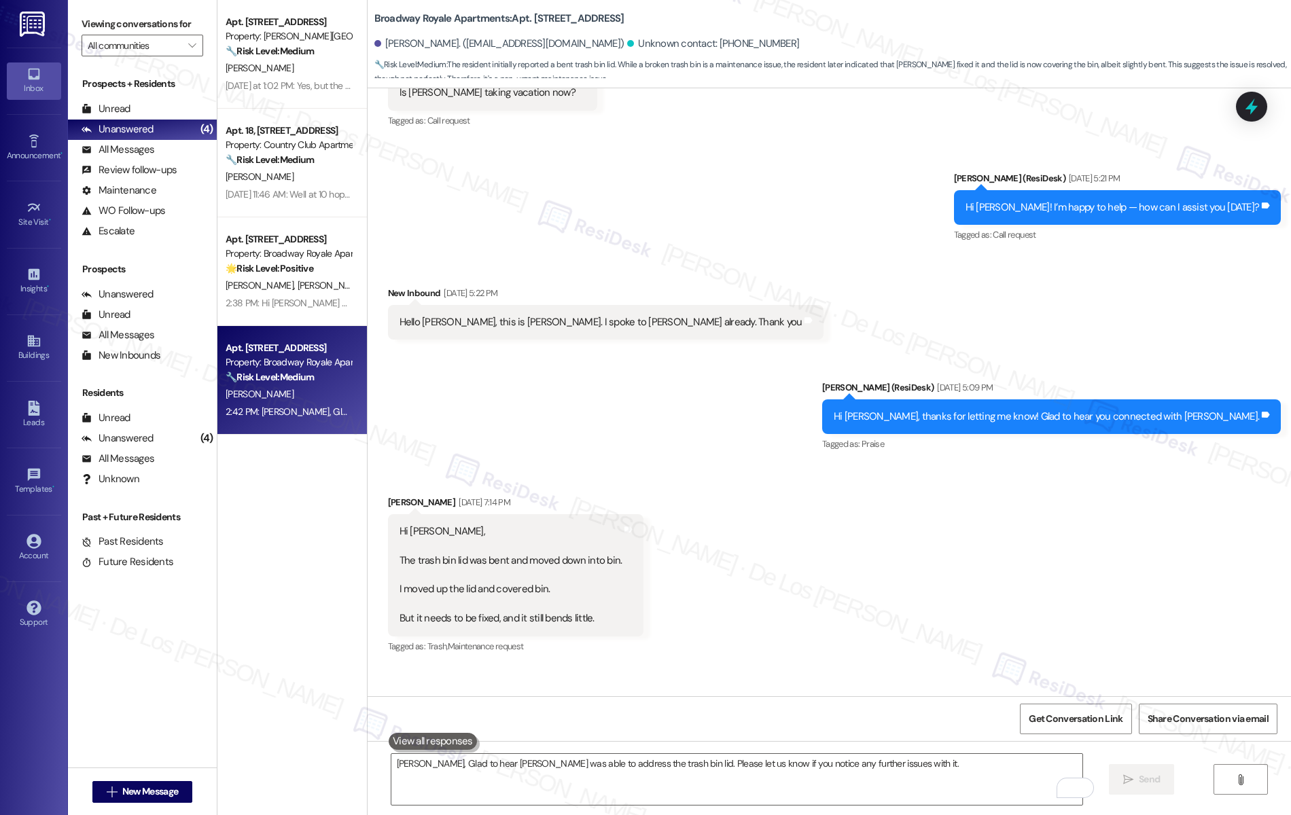
scroll to position [208, 0]
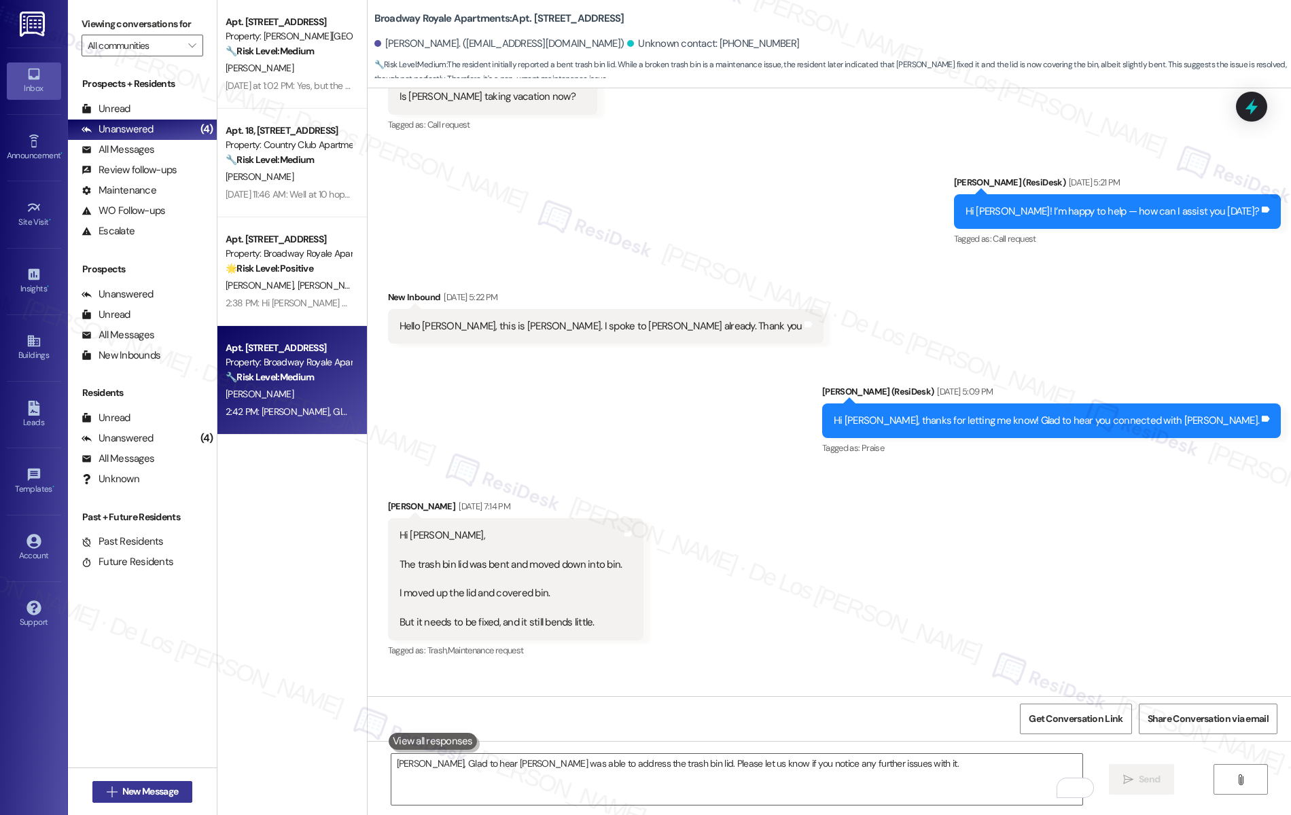
click at [175, 788] on span "New Message" at bounding box center [150, 792] width 61 height 14
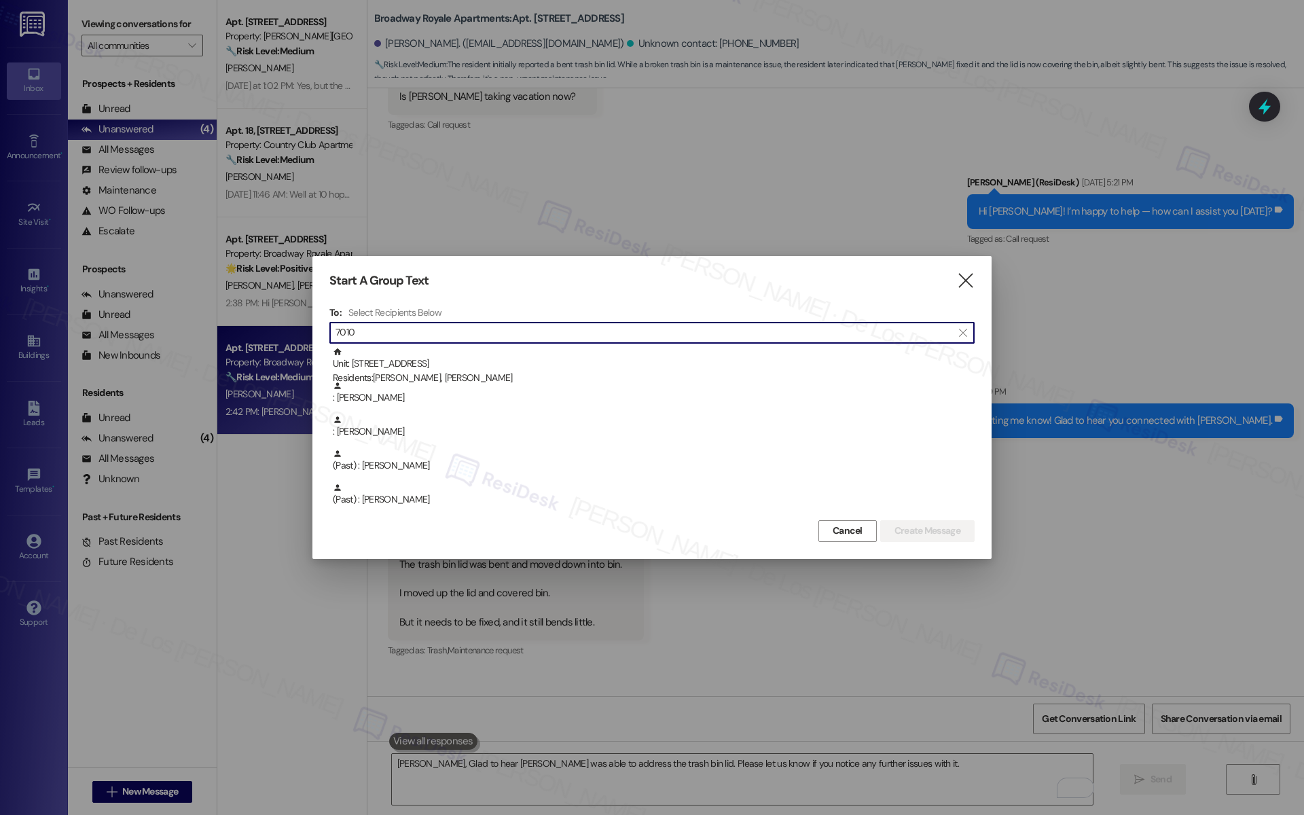
drag, startPoint x: 361, startPoint y: 319, endPoint x: 291, endPoint y: 318, distance: 70.6
click at [291, 318] on div "Start A Group Text  To: Select Recipients Below  7010  Unit: 7010 - 1626 Cat…" at bounding box center [652, 407] width 1304 height 815
type input "[PERSON_NAME]"
click at [969, 283] on icon "" at bounding box center [965, 281] width 18 height 14
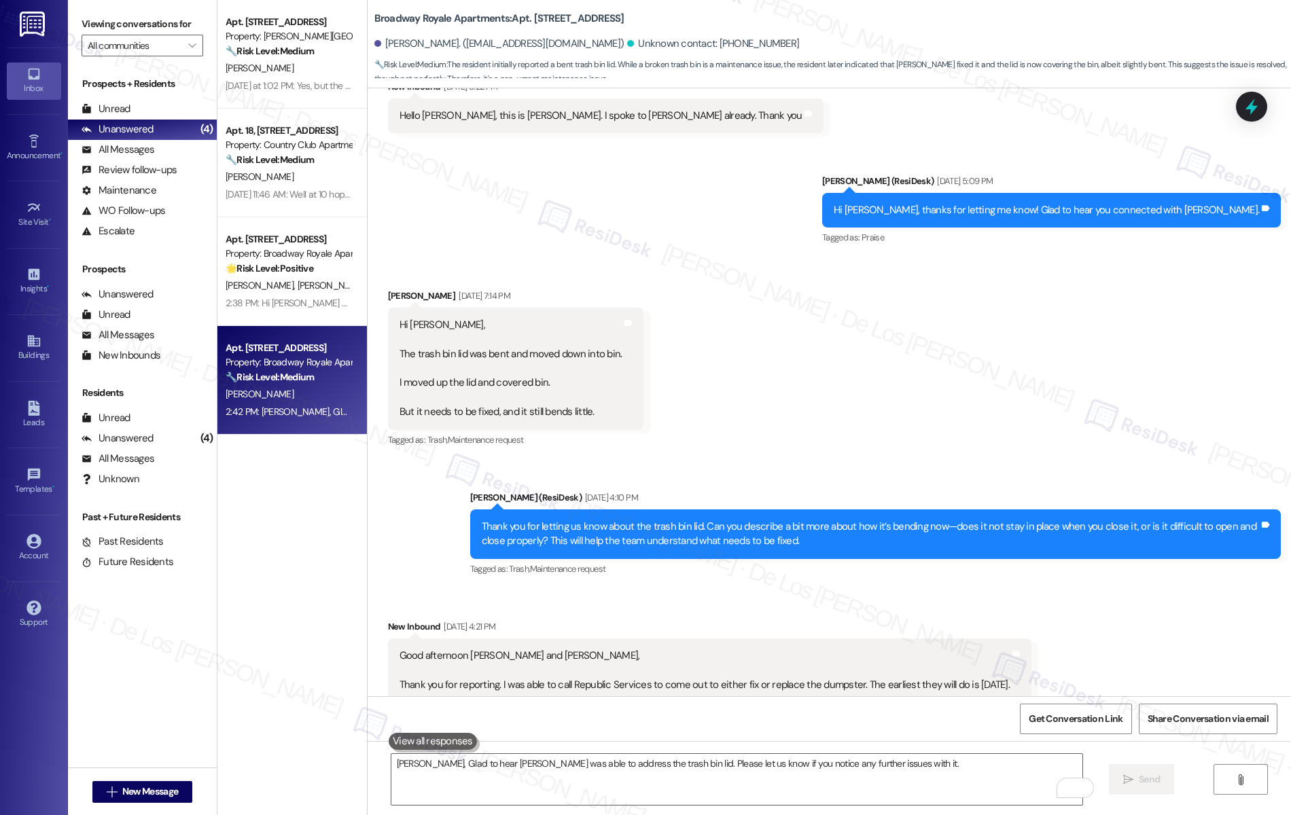
scroll to position [418, 0]
click at [1046, 711] on span "Get Conversation Link" at bounding box center [1075, 718] width 99 height 29
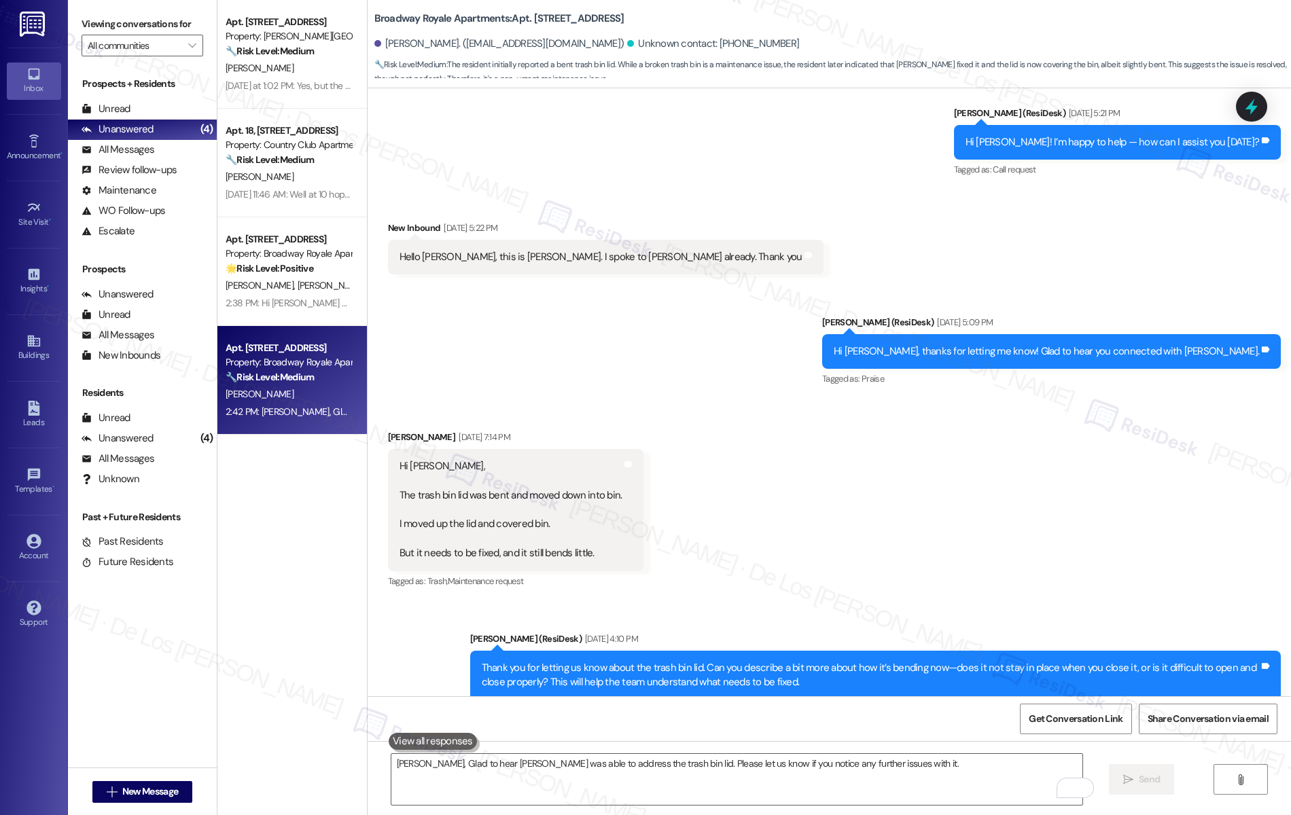
scroll to position [105, 0]
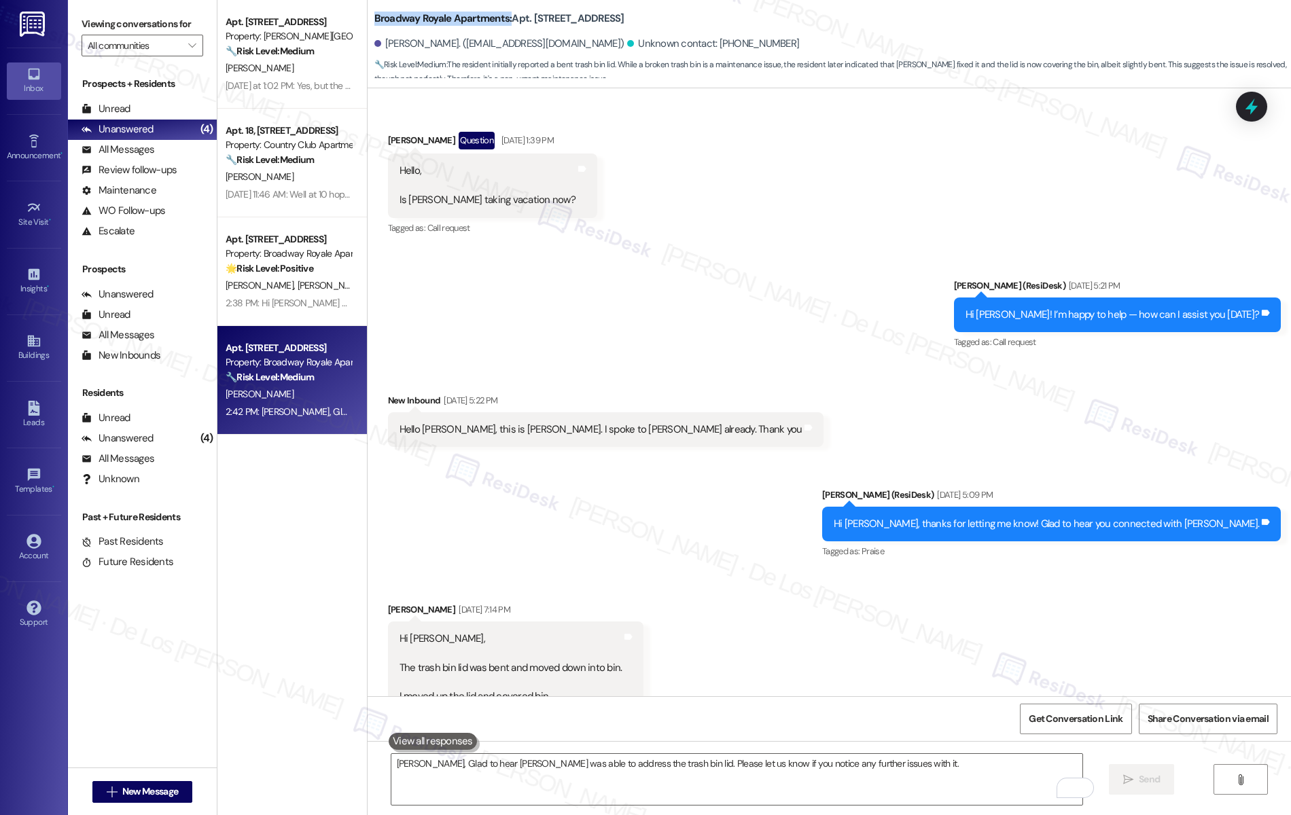
drag, startPoint x: 497, startPoint y: 16, endPoint x: 361, endPoint y: 20, distance: 135.9
click at [367, 20] on div "Broadway Royale Apartments: Apt. 7010, 1626 Catalpa Drive [PERSON_NAME]. ([EMAI…" at bounding box center [828, 40] width 923 height 75
copy b "Broadway Royale Apartments:"
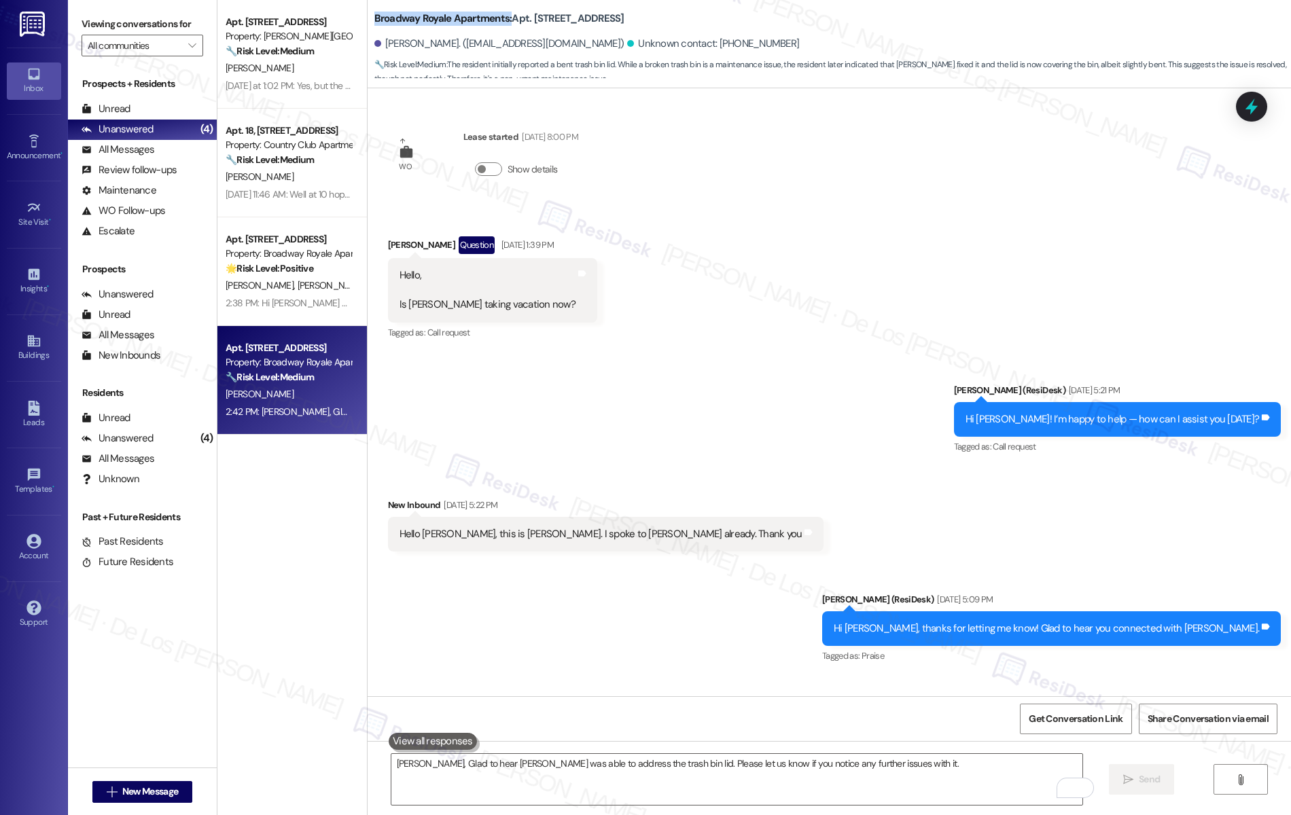
scroll to position [0, 0]
